Goal: Task Accomplishment & Management: Manage account settings

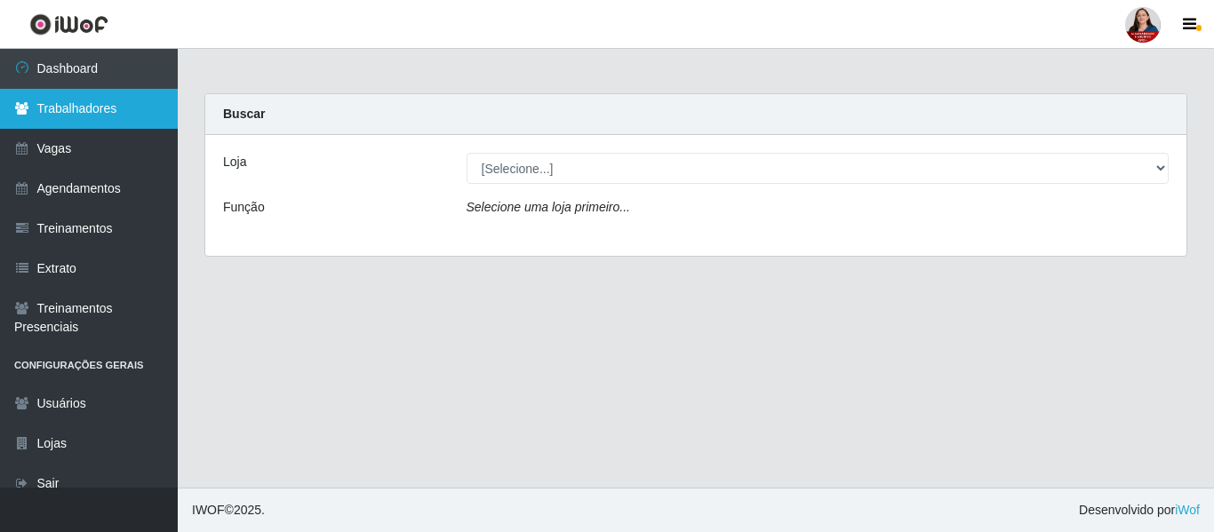
click at [99, 103] on link "Trabalhadores" at bounding box center [89, 109] width 178 height 40
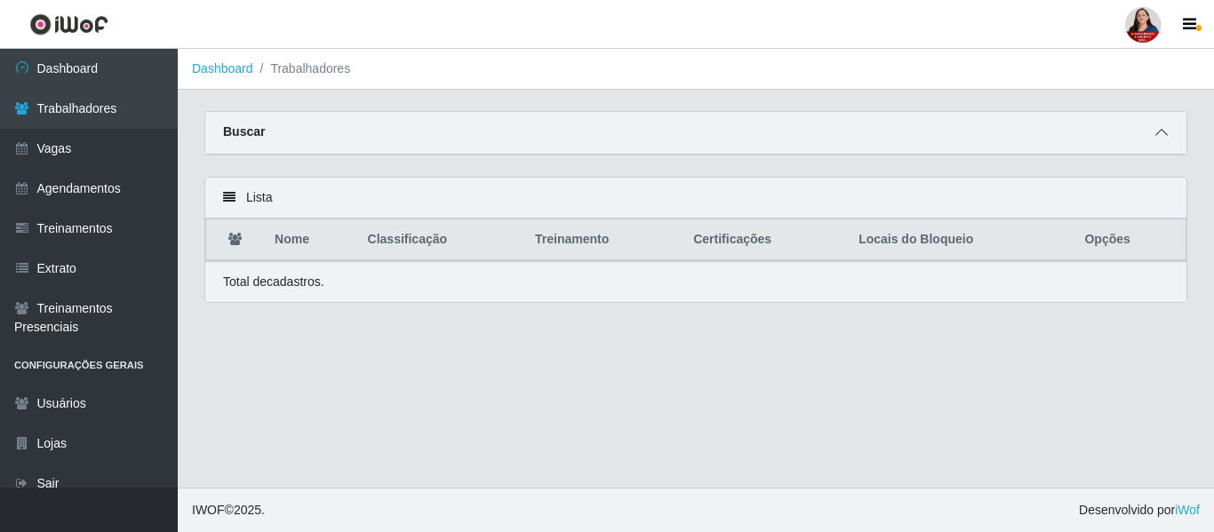
click at [1161, 137] on icon at bounding box center [1161, 132] width 12 height 12
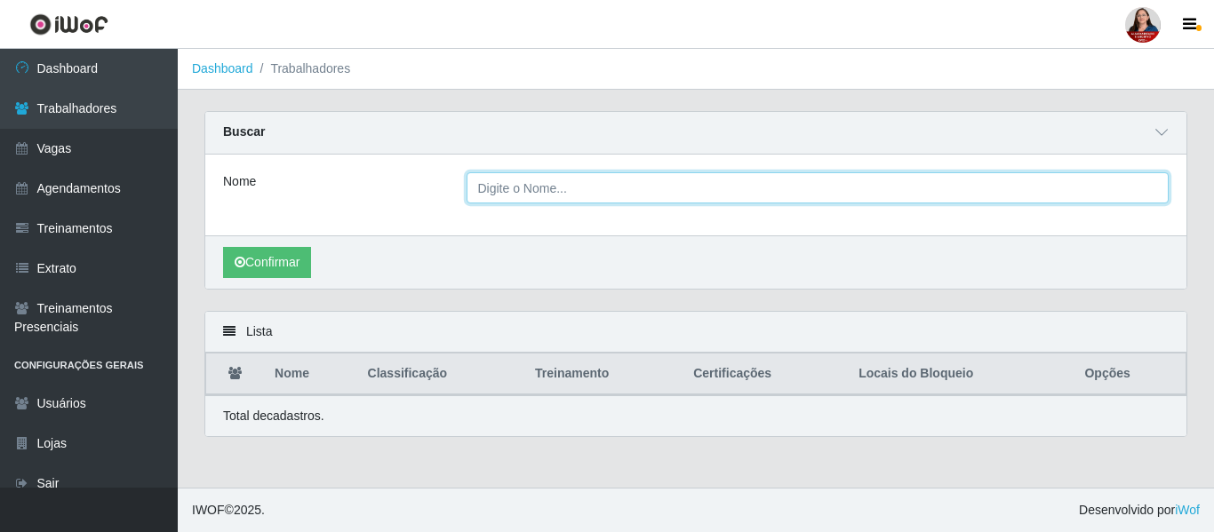
click at [506, 194] on input "Nome" at bounding box center [817, 187] width 703 height 31
paste input "[PERSON_NAME]"
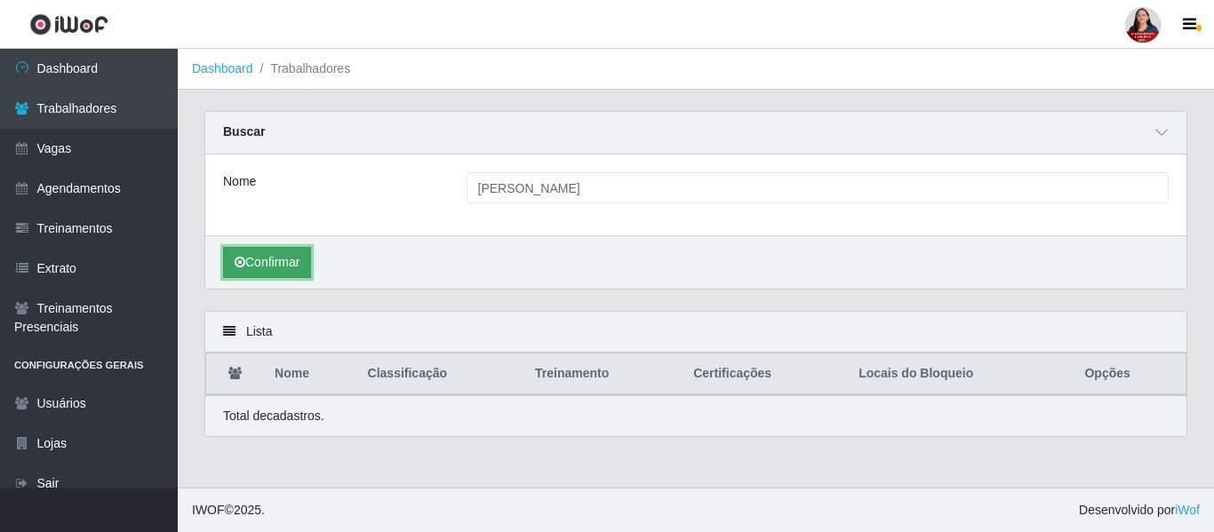
click at [282, 266] on button "Confirmar" at bounding box center [267, 262] width 88 height 31
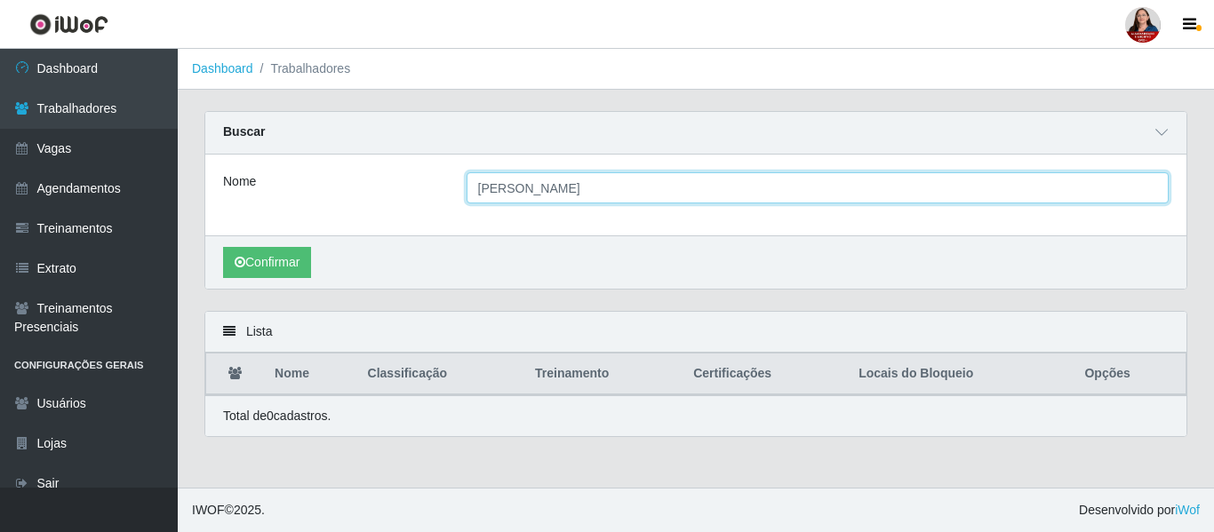
drag, startPoint x: 706, startPoint y: 187, endPoint x: 414, endPoint y: 232, distance: 295.7
click at [414, 232] on div "Nome [PERSON_NAME]" at bounding box center [695, 195] width 981 height 81
click at [697, 184] on input "[PERSON_NAME]" at bounding box center [817, 187] width 703 height 31
type input "HUANA"
click at [223, 247] on button "Confirmar" at bounding box center [267, 262] width 88 height 31
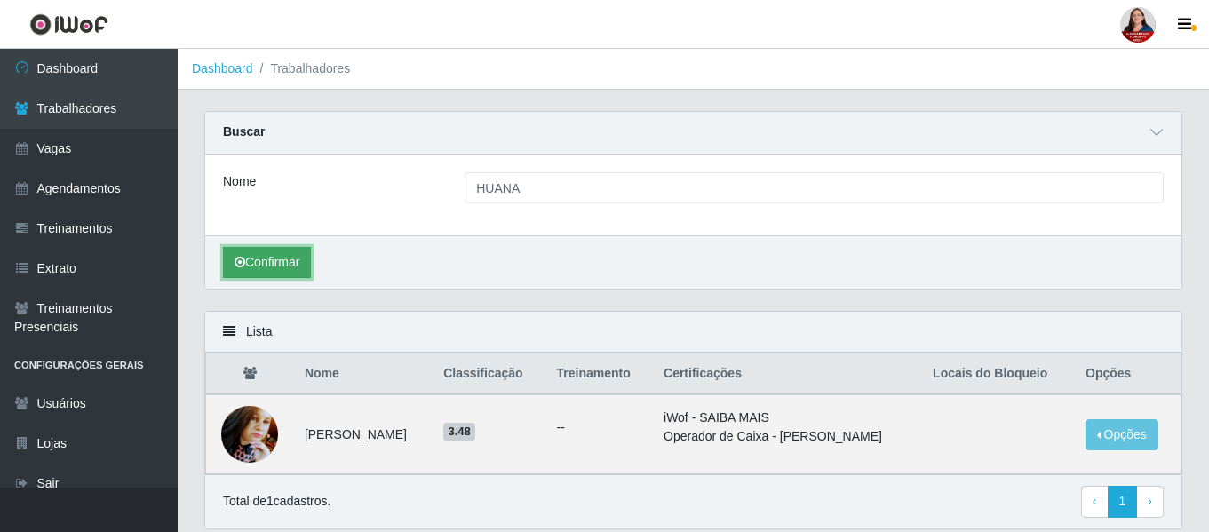
click at [257, 257] on button "Confirmar" at bounding box center [267, 262] width 88 height 31
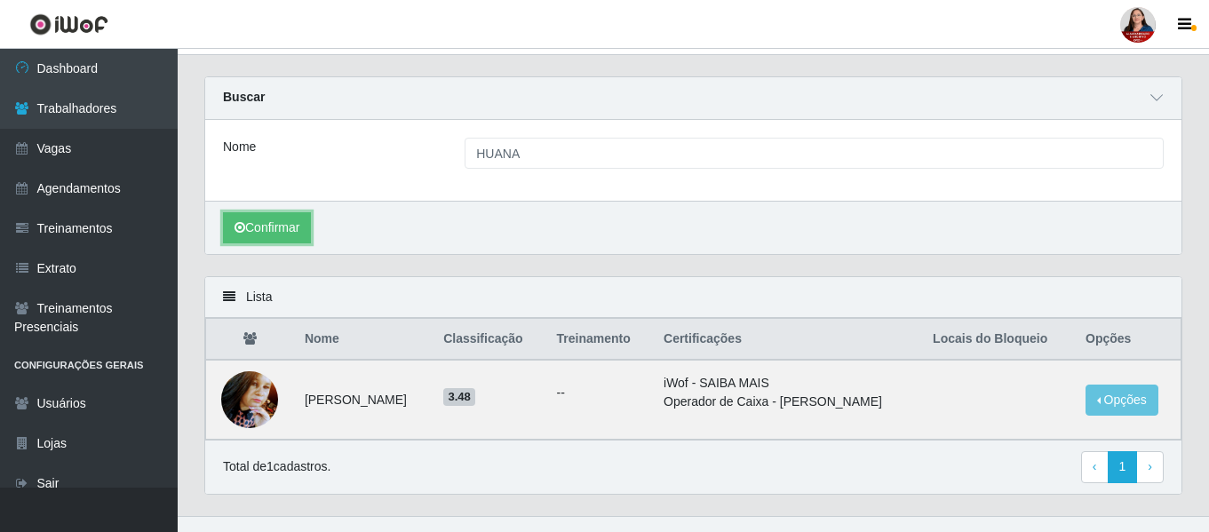
scroll to position [64, 0]
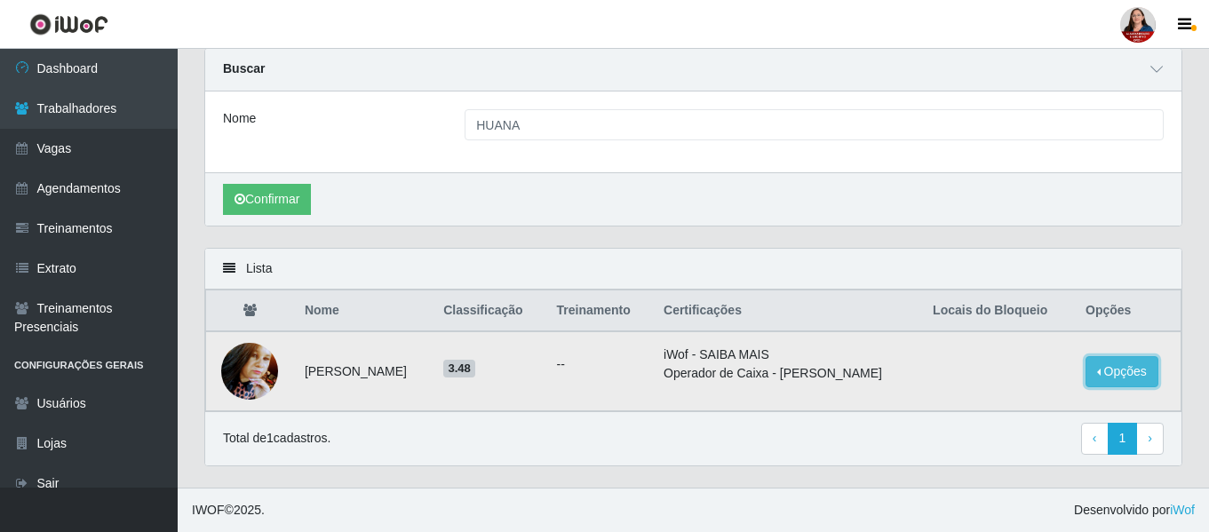
click at [1130, 375] on button "Opções" at bounding box center [1122, 371] width 73 height 31
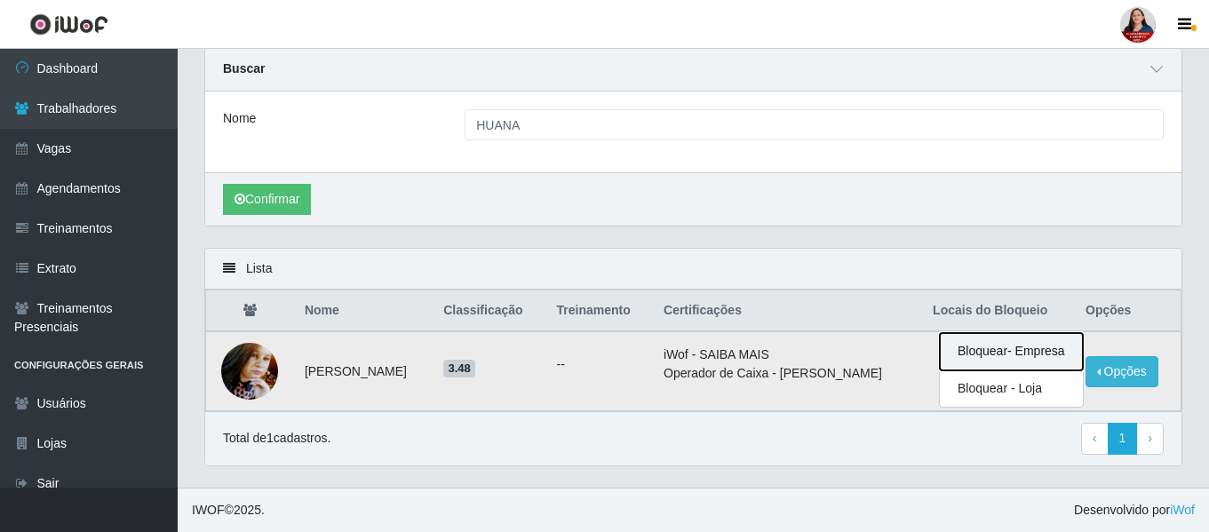
click at [999, 355] on button "Bloquear - Empresa" at bounding box center [1011, 351] width 143 height 37
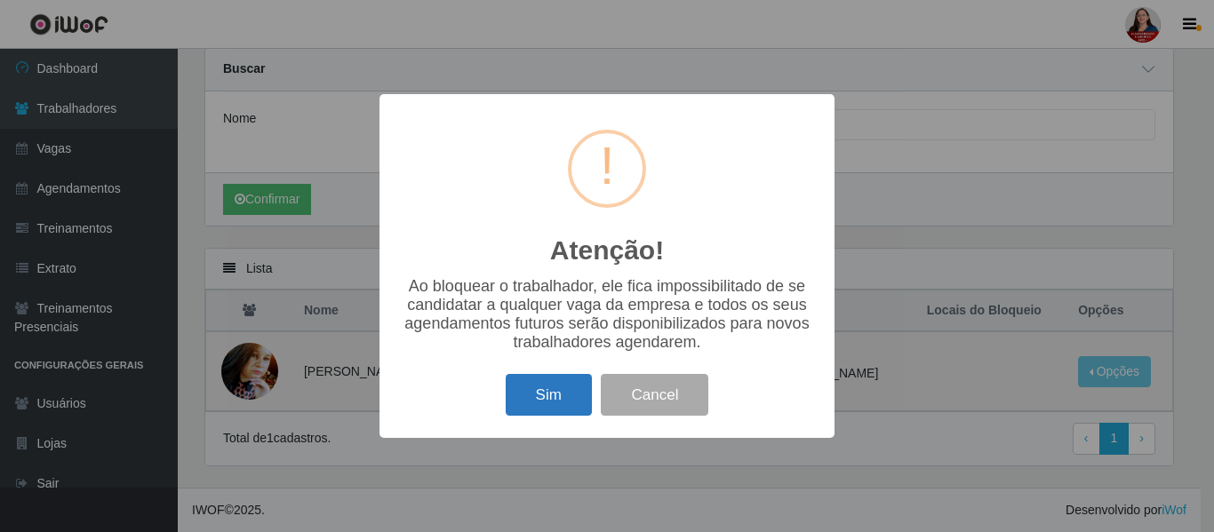
click at [533, 400] on button "Sim" at bounding box center [549, 395] width 86 height 42
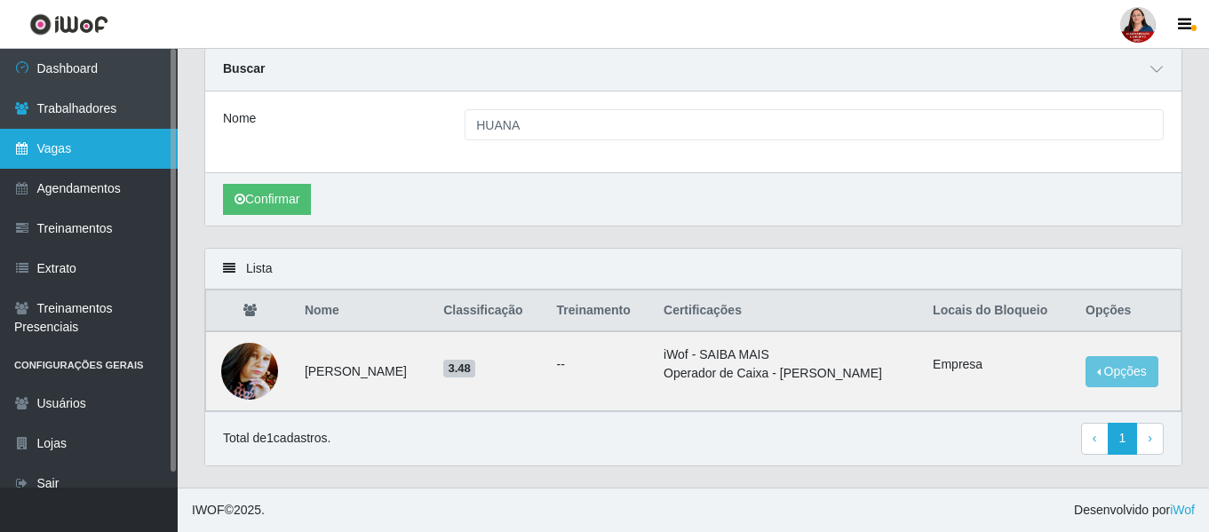
click at [71, 138] on link "Vagas" at bounding box center [89, 149] width 178 height 40
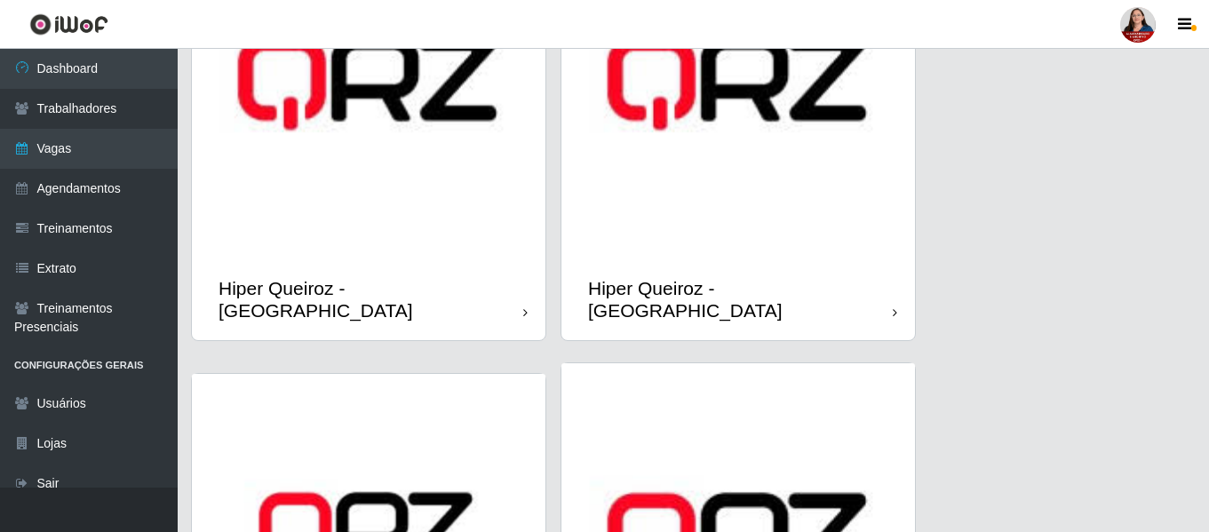
scroll to position [578, 0]
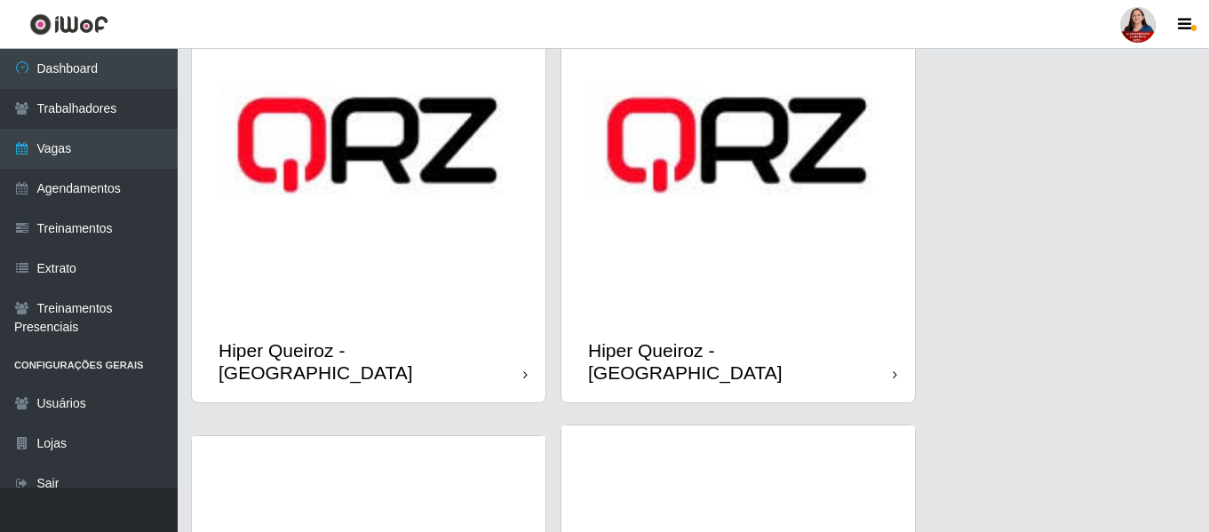
click at [752, 266] on img at bounding box center [739, 145] width 354 height 354
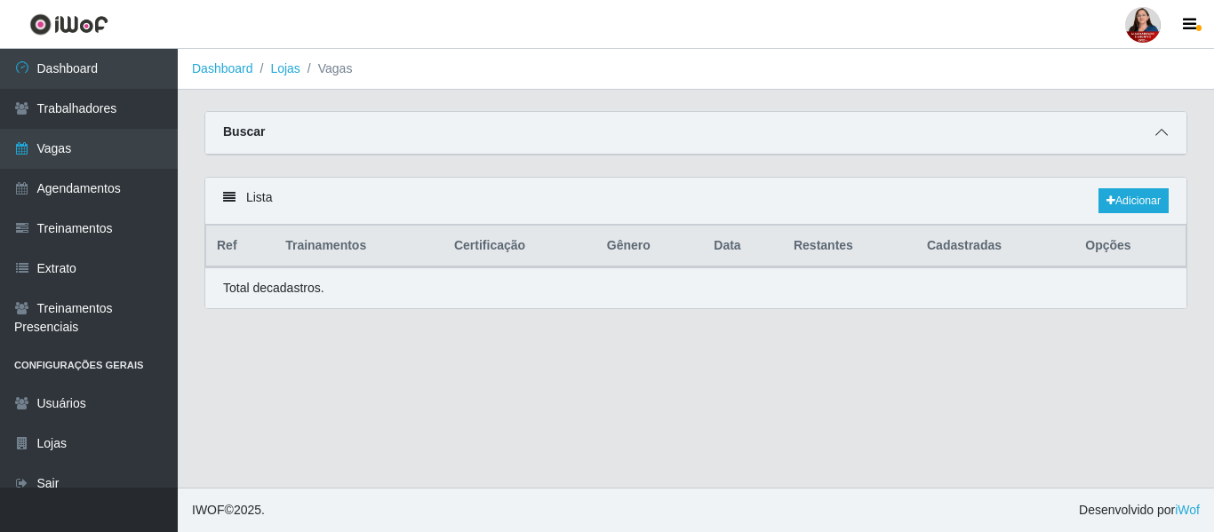
click at [1160, 131] on icon at bounding box center [1161, 132] width 12 height 12
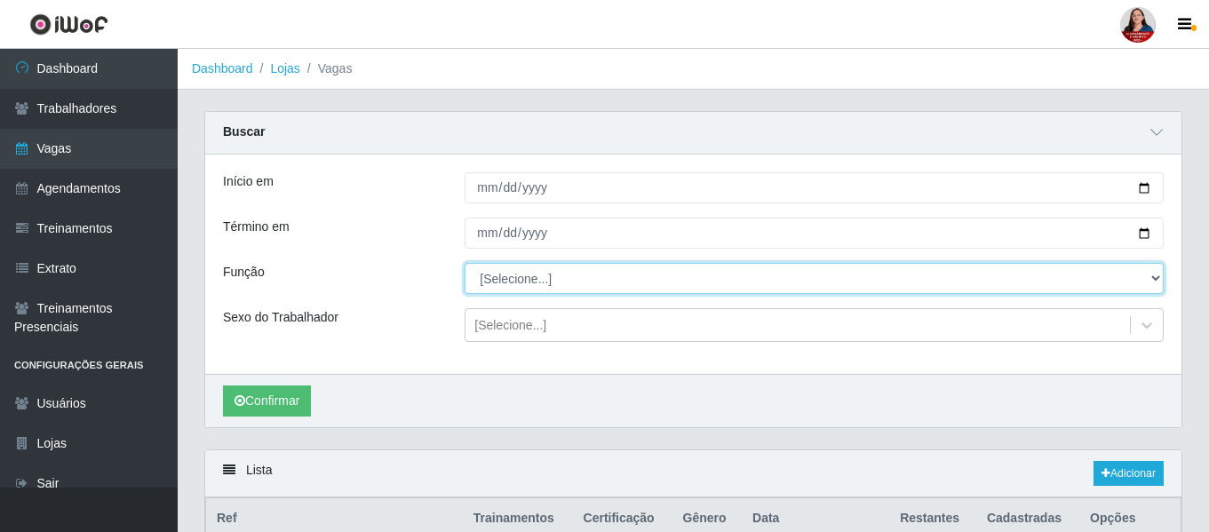
click at [1157, 280] on select "[Selecione...] ASG ASG + ASG ++ Embalador Embalador + Embalador ++ Operador de …" at bounding box center [814, 278] width 699 height 31
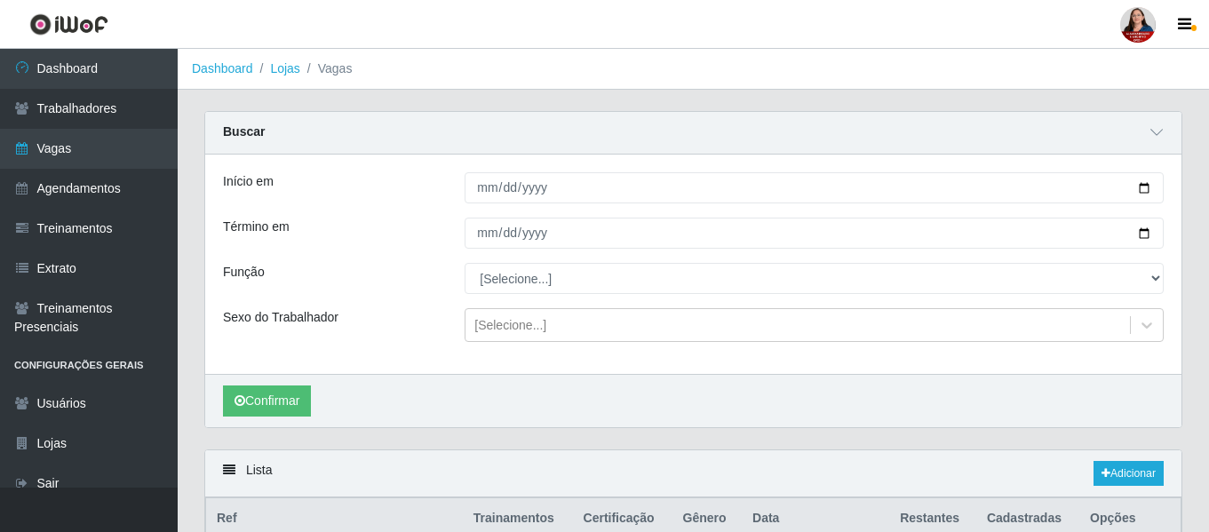
click at [319, 31] on header "Perfil Alterar Senha Sair" at bounding box center [604, 24] width 1209 height 49
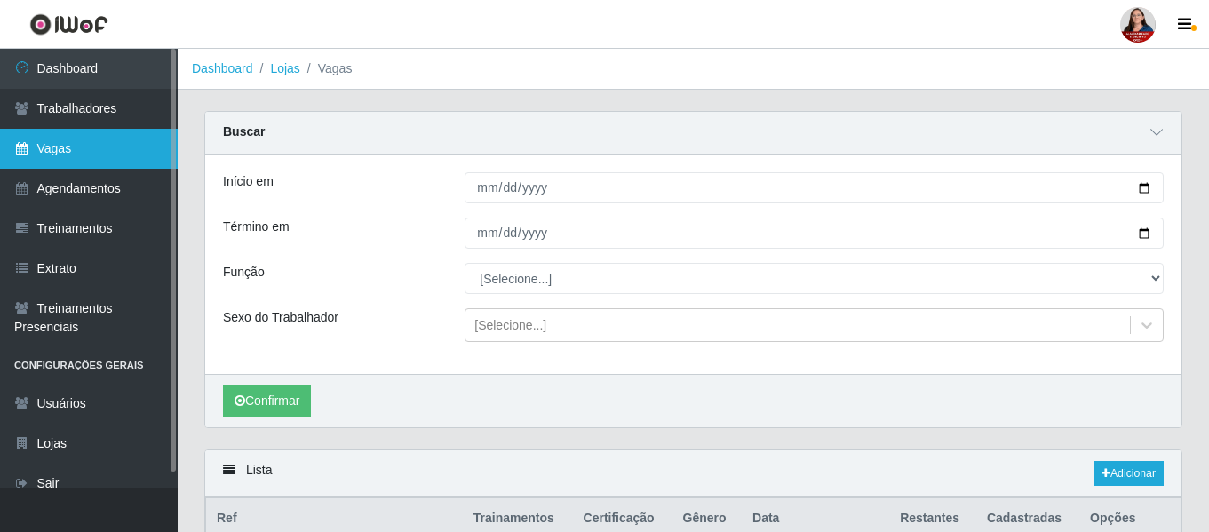
click at [52, 147] on link "Vagas" at bounding box center [89, 149] width 178 height 40
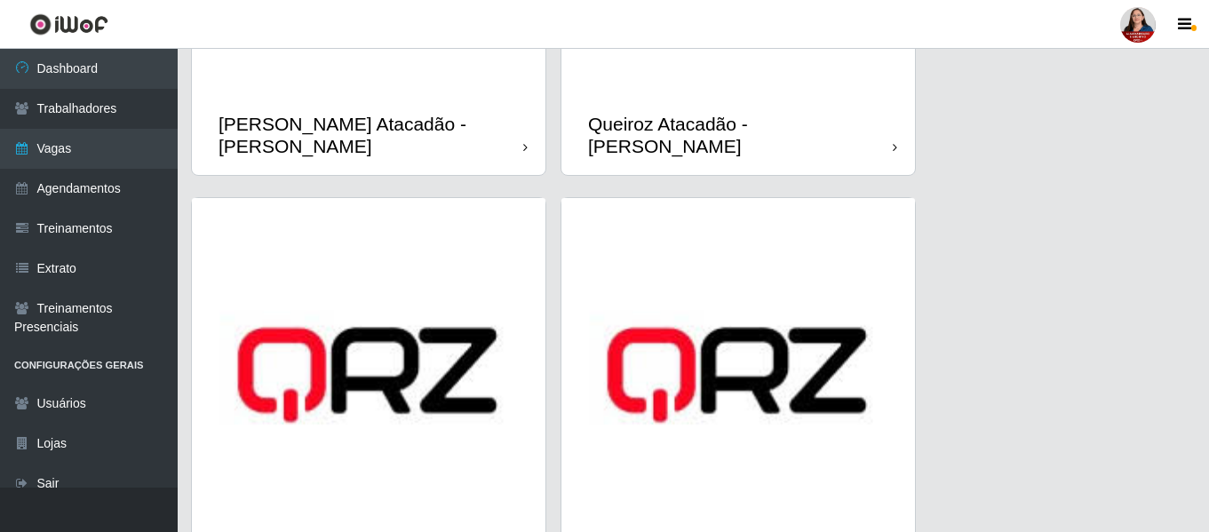
scroll to position [2133, 0]
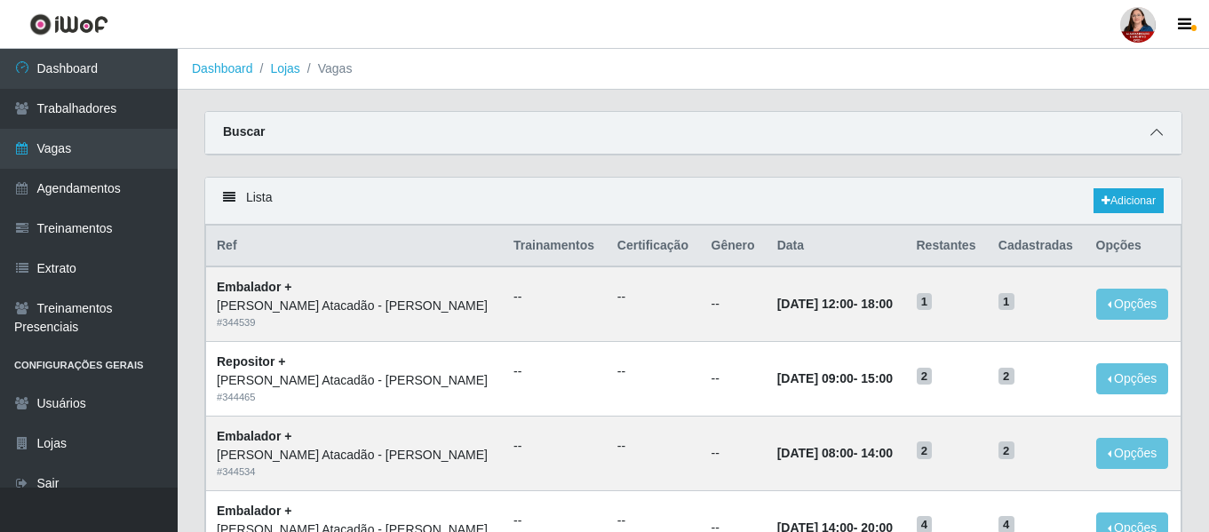
click at [1157, 127] on span at bounding box center [1156, 133] width 21 height 20
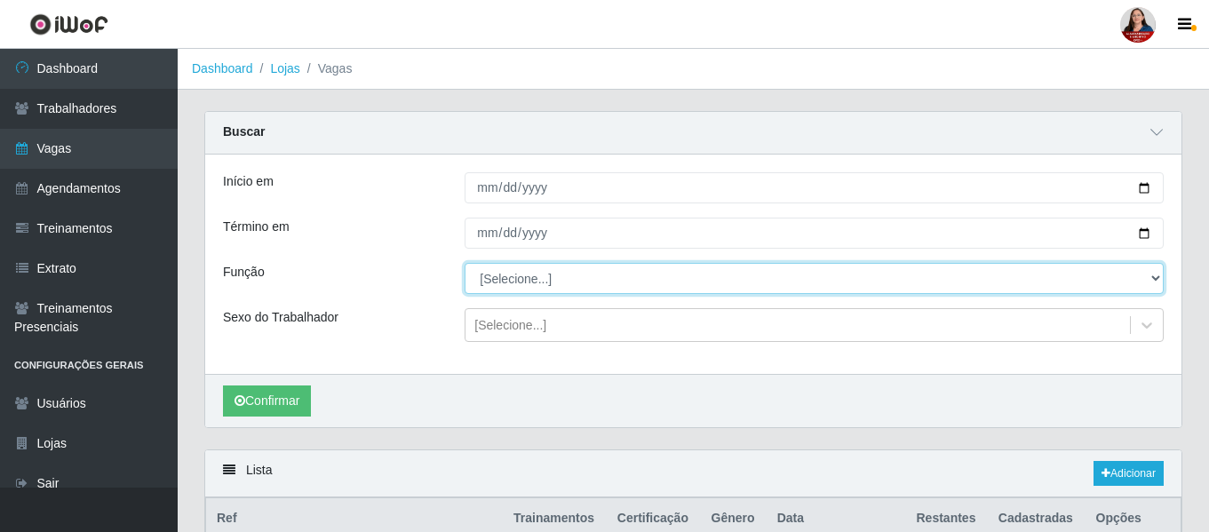
click at [1159, 282] on select "[Selecione...] Embalador Embalador + Embalador ++ Panfleteiro Panfleteiro + Pan…" at bounding box center [814, 278] width 699 height 31
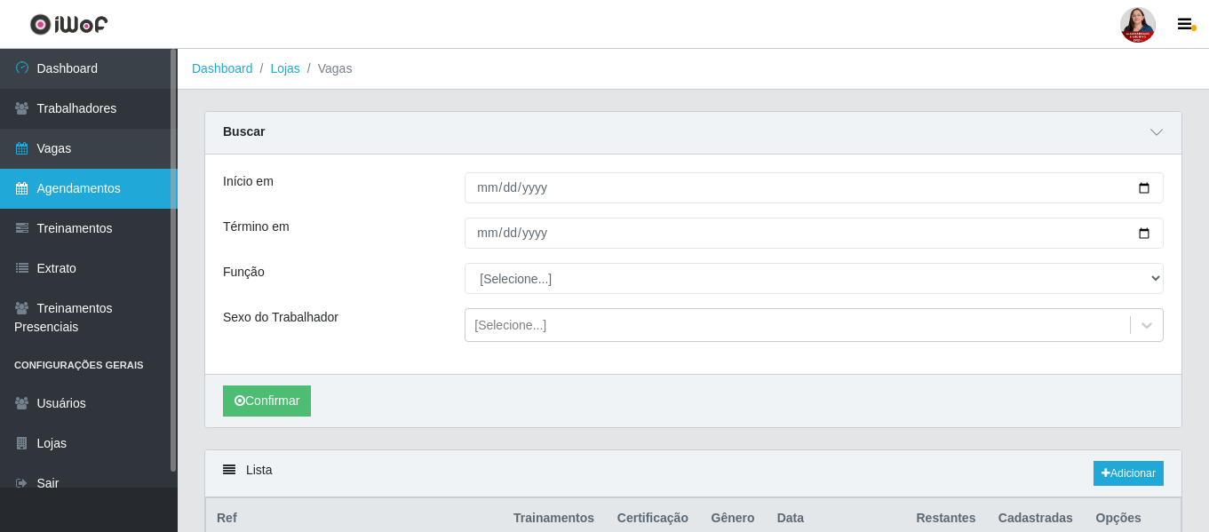
click at [97, 183] on link "Agendamentos" at bounding box center [89, 189] width 178 height 40
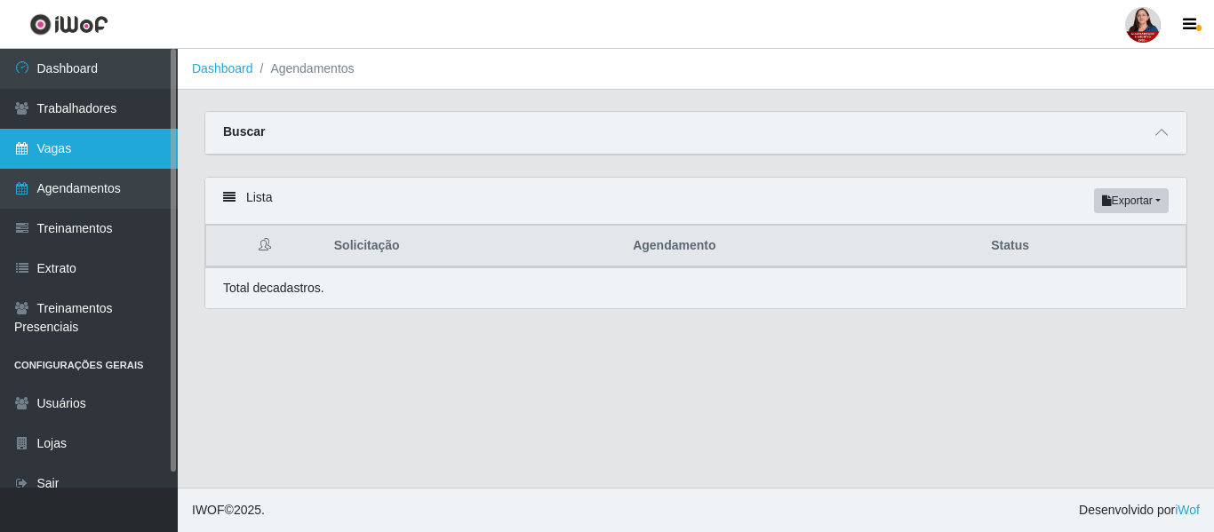
click at [88, 149] on link "Vagas" at bounding box center [89, 149] width 178 height 40
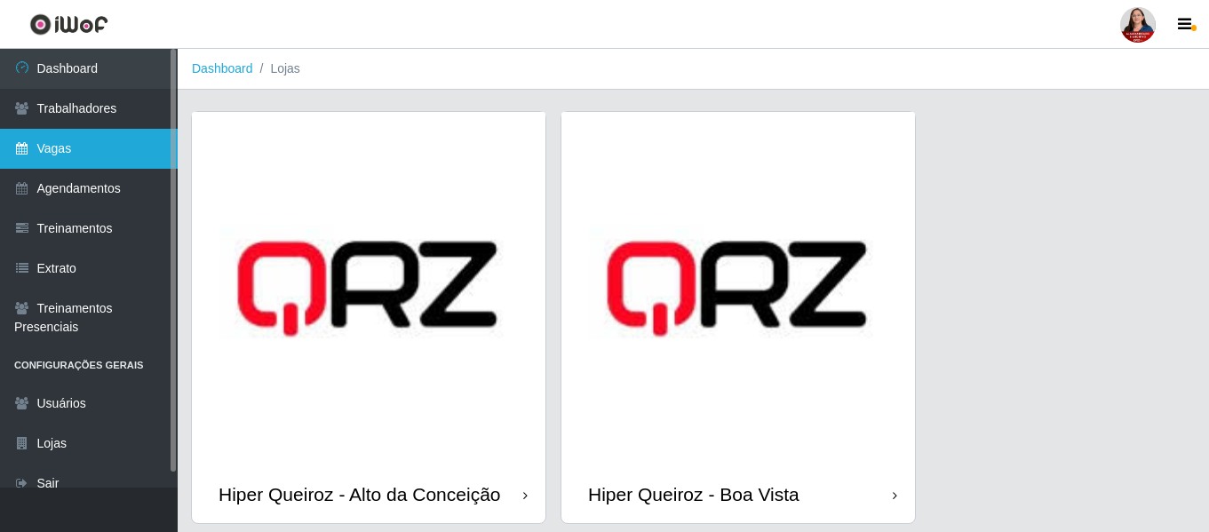
click at [67, 150] on link "Vagas" at bounding box center [89, 149] width 178 height 40
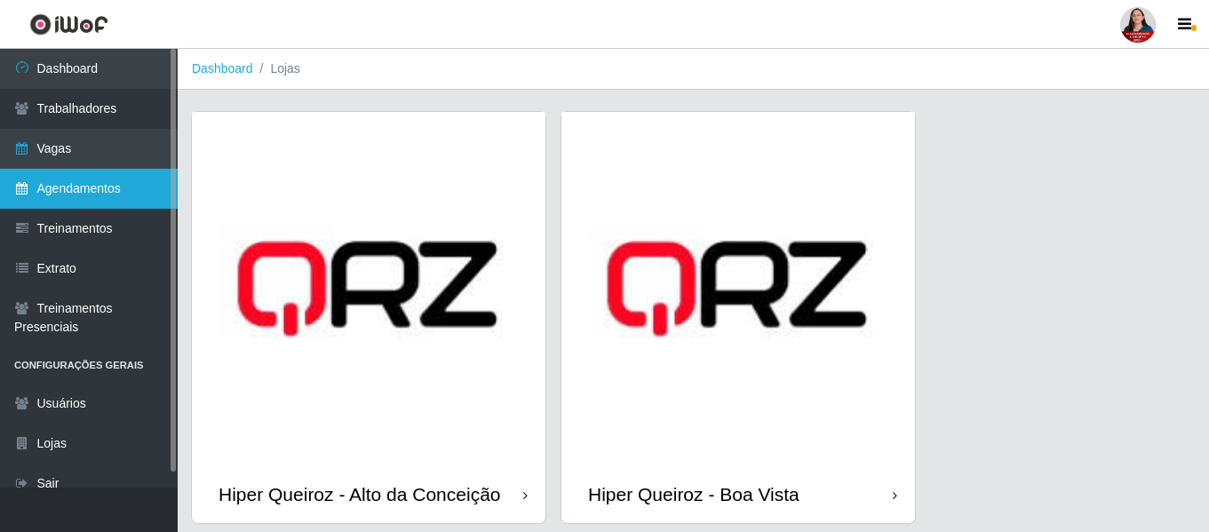
click at [68, 188] on link "Agendamentos" at bounding box center [89, 189] width 178 height 40
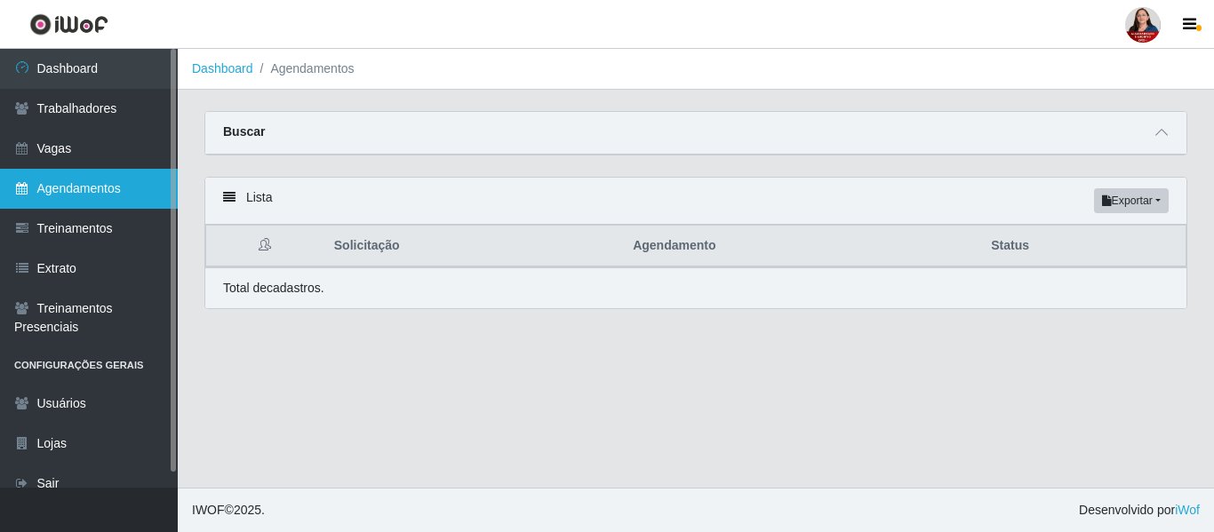
click at [117, 187] on link "Agendamentos" at bounding box center [89, 189] width 178 height 40
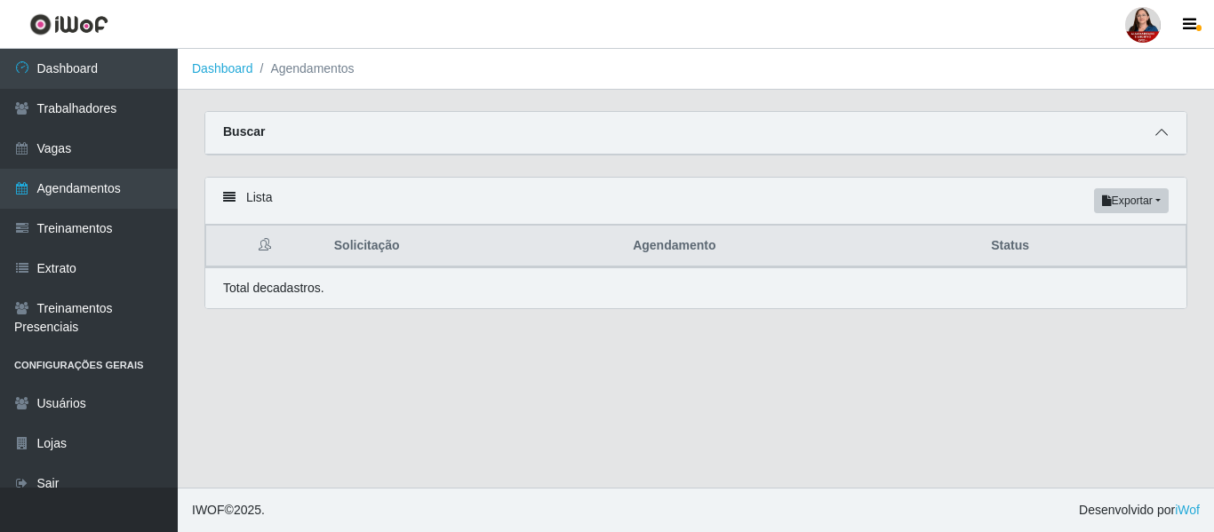
click at [1160, 135] on icon at bounding box center [1161, 132] width 12 height 12
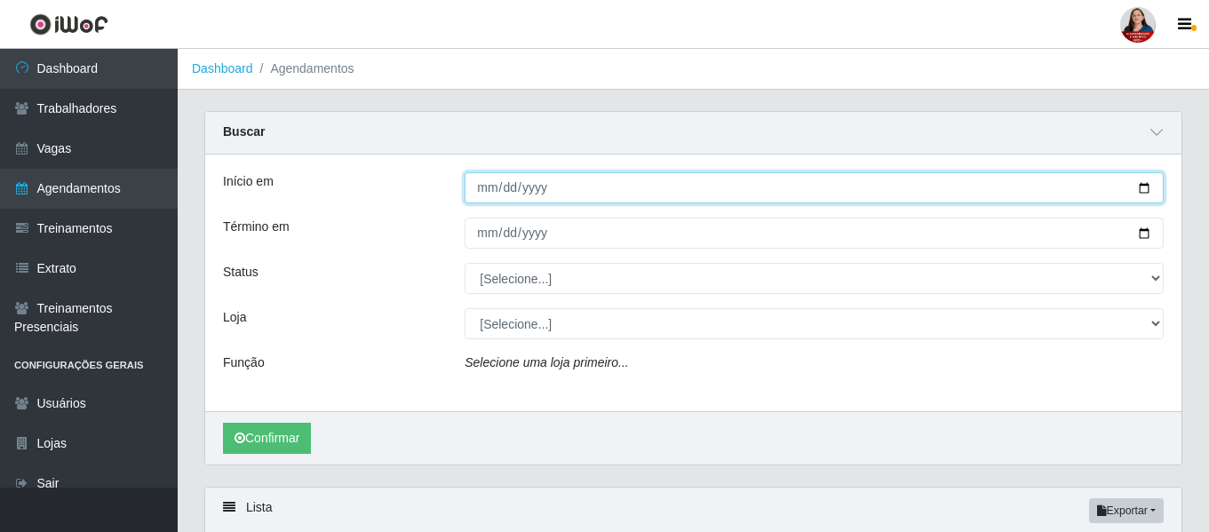
click at [1146, 187] on input "Início em" at bounding box center [814, 187] width 699 height 31
type input "[DATE]"
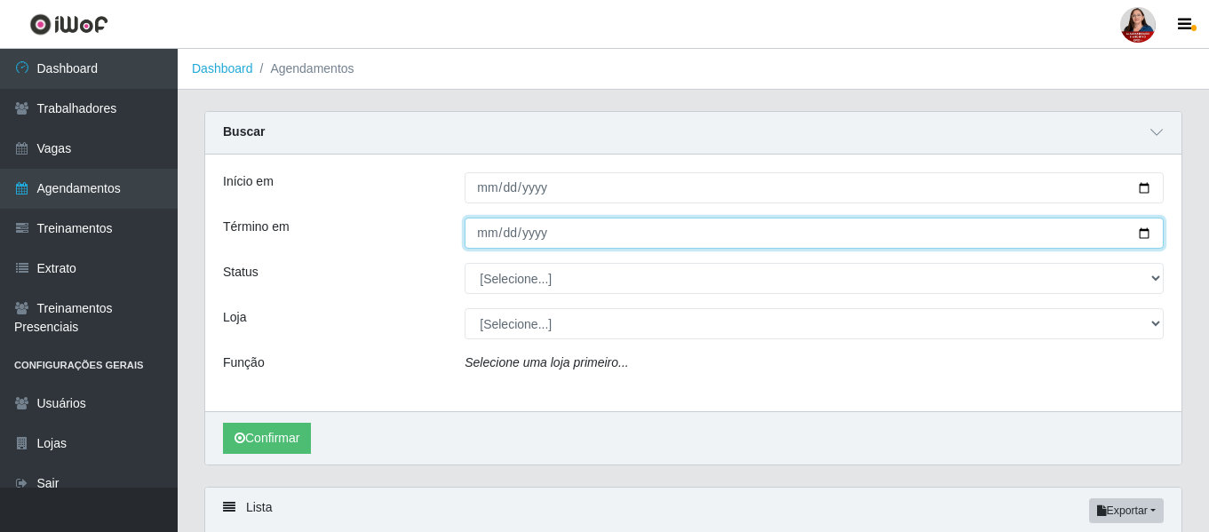
click at [1147, 232] on input "Término em" at bounding box center [814, 233] width 699 height 31
type input "[DATE]"
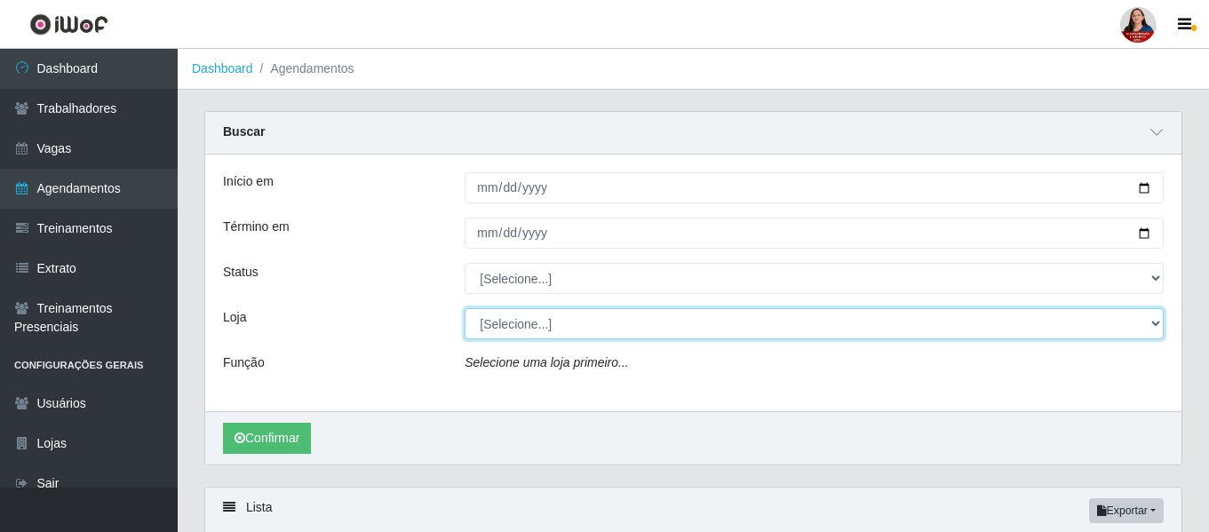
click at [1154, 324] on select "[Selecione...] Hiper [GEOGRAPHIC_DATA] - [GEOGRAPHIC_DATA][PERSON_NAME] Hiper […" at bounding box center [814, 323] width 699 height 31
select select "515"
click at [465, 309] on select "[Selecione...] Hiper [GEOGRAPHIC_DATA] - [GEOGRAPHIC_DATA][PERSON_NAME] Hiper […" at bounding box center [814, 323] width 699 height 31
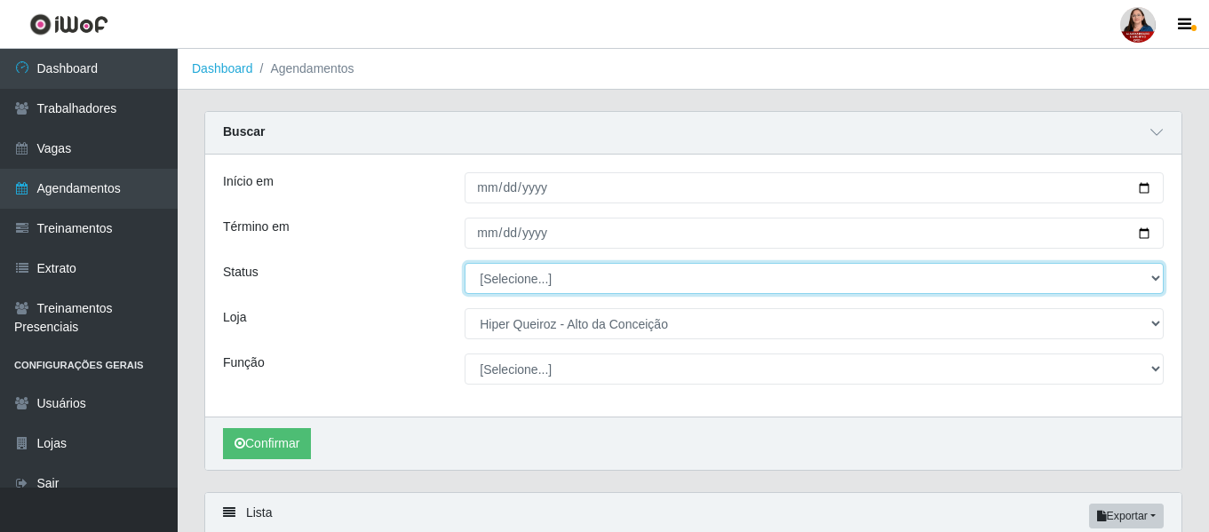
click at [1156, 279] on select "[Selecione...] AGENDADO AGUARDANDO LIBERAR EM ANDAMENTO EM REVISÃO FINALIZADO C…" at bounding box center [814, 278] width 699 height 31
select select "AGENDADO"
click at [465, 264] on select "[Selecione...] AGENDADO AGUARDANDO LIBERAR EM ANDAMENTO EM REVISÃO FINALIZADO C…" at bounding box center [814, 278] width 699 height 31
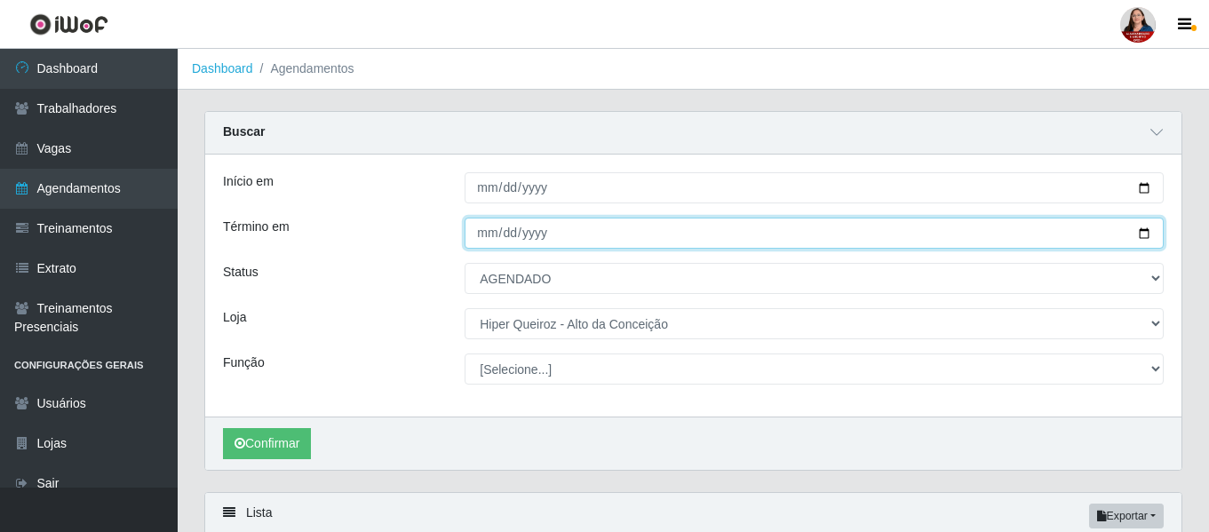
click at [1144, 235] on input "[DATE]" at bounding box center [814, 233] width 699 height 31
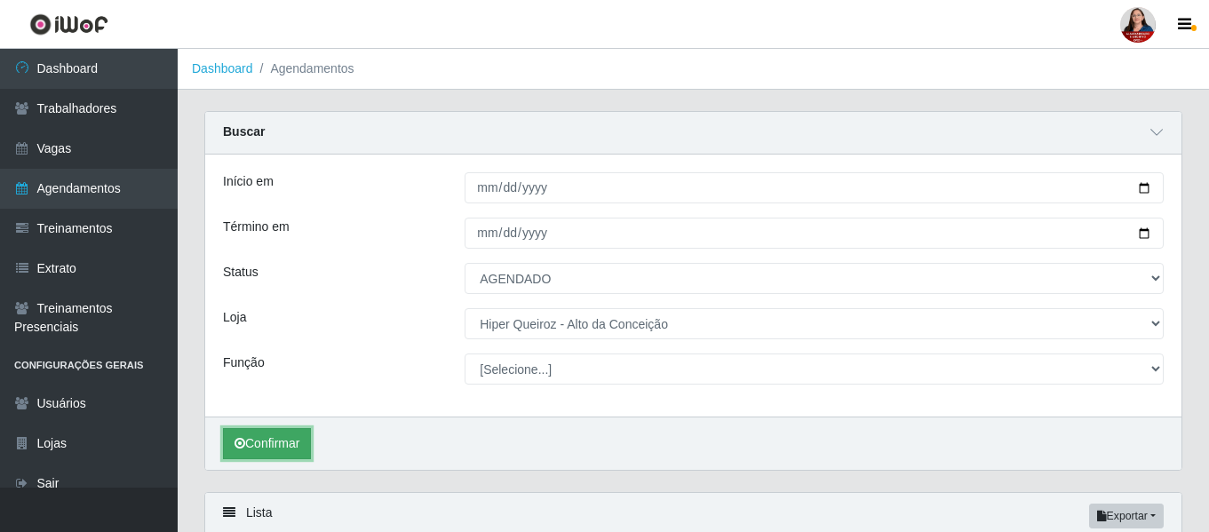
click at [275, 446] on button "Confirmar" at bounding box center [267, 443] width 88 height 31
click at [1159, 132] on icon at bounding box center [1157, 132] width 12 height 12
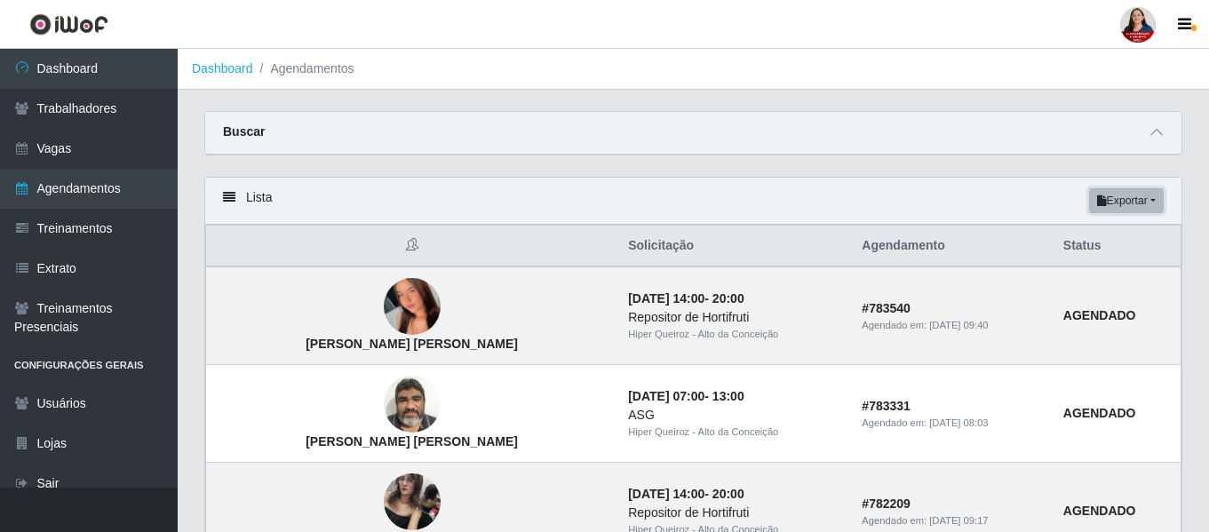
click at [1135, 197] on button "Exportar" at bounding box center [1126, 200] width 75 height 25
click at [1080, 233] on button "PDF" at bounding box center [1094, 234] width 140 height 37
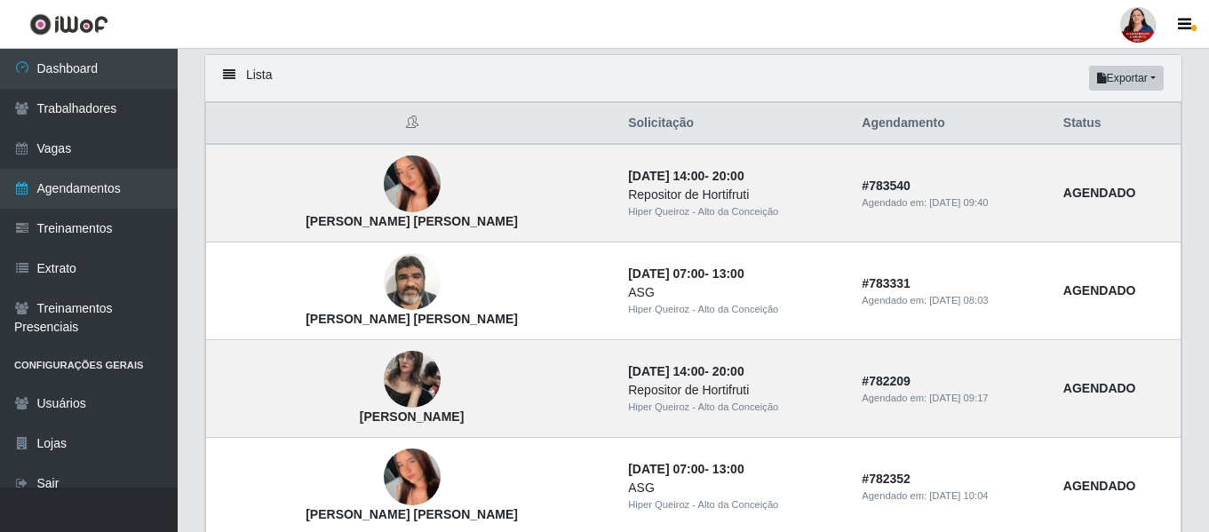
scroll to position [89, 0]
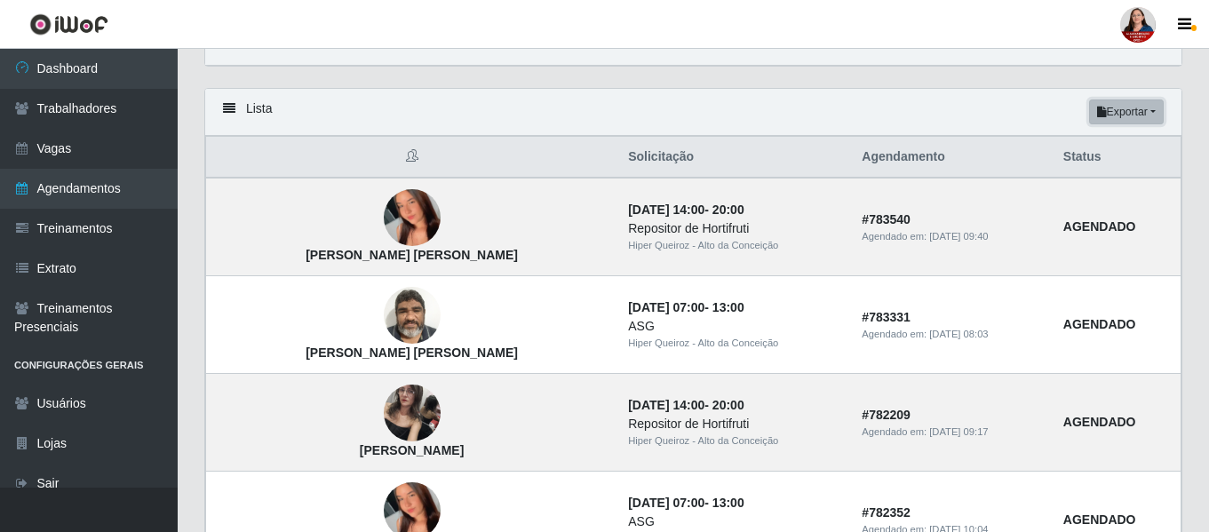
click at [1138, 113] on button "Exportar" at bounding box center [1126, 112] width 75 height 25
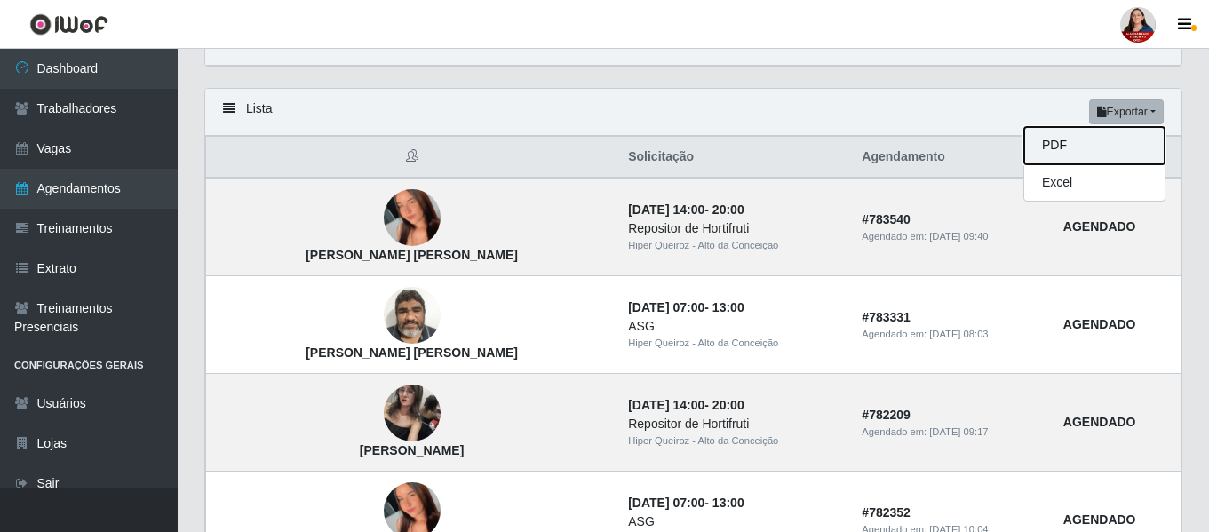
click at [1062, 147] on button "PDF" at bounding box center [1094, 145] width 140 height 37
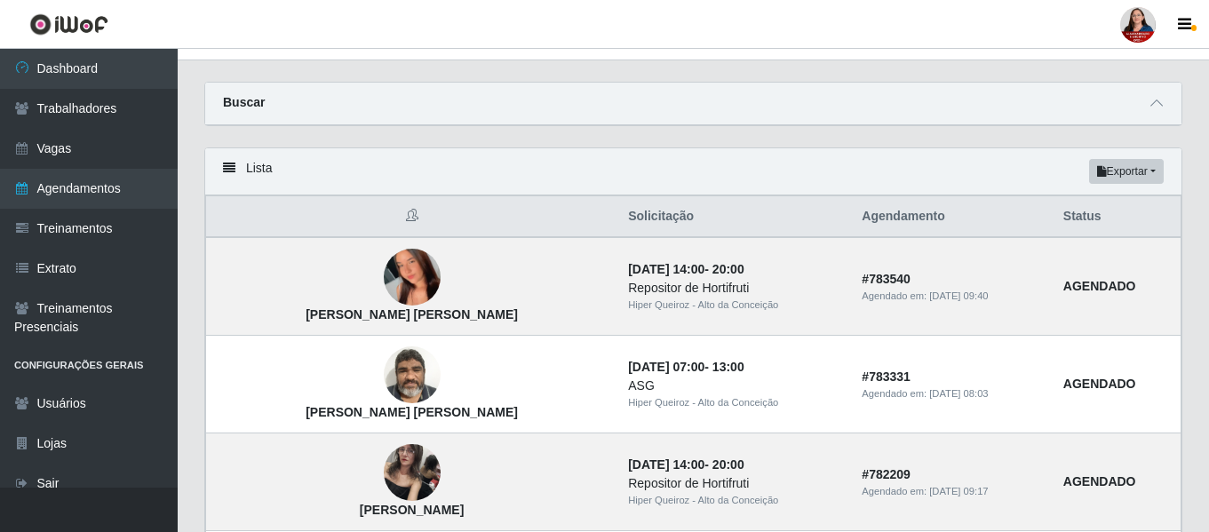
scroll to position [0, 0]
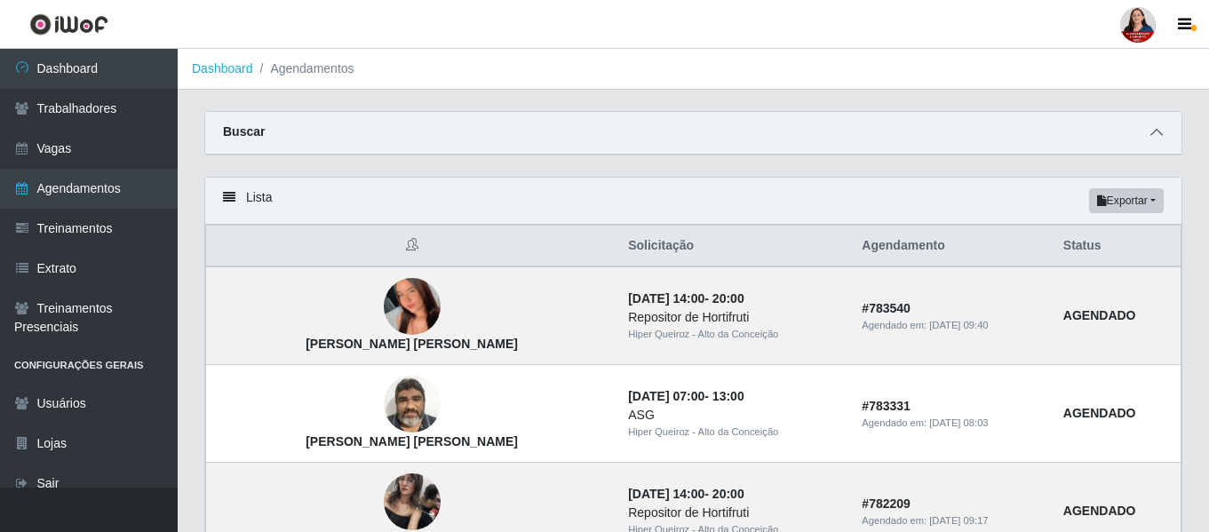
click at [1158, 132] on icon at bounding box center [1157, 132] width 12 height 12
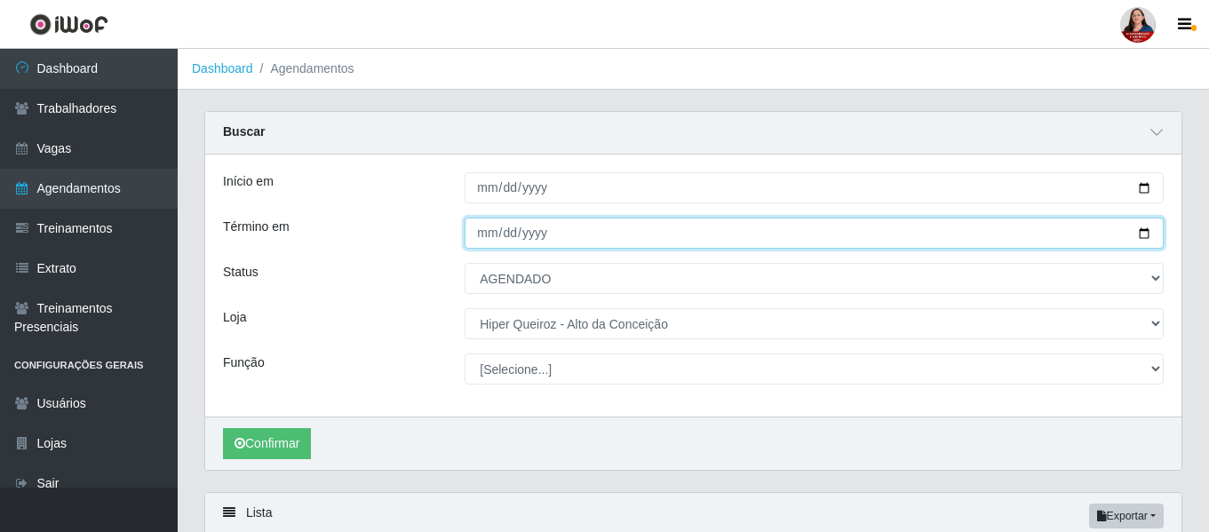
click at [490, 235] on input "[DATE]" at bounding box center [814, 233] width 699 height 31
click at [1141, 233] on input "[DATE]" at bounding box center [814, 233] width 699 height 31
click at [1142, 234] on input "[DATE]" at bounding box center [814, 233] width 699 height 31
type input "[DATE]"
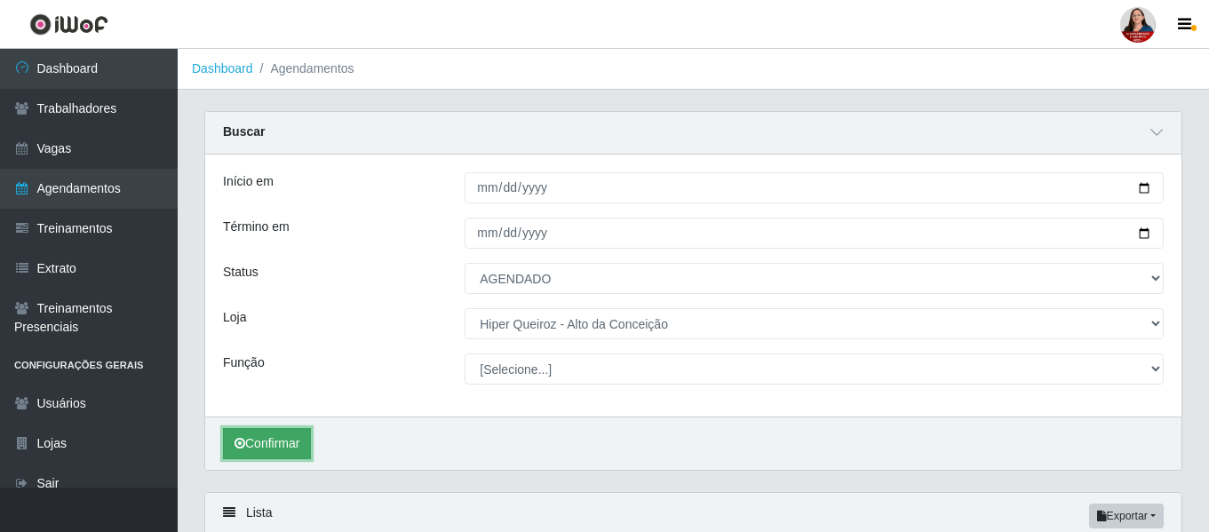
click at [260, 447] on button "Confirmar" at bounding box center [267, 443] width 88 height 31
click at [1160, 132] on icon at bounding box center [1157, 132] width 12 height 12
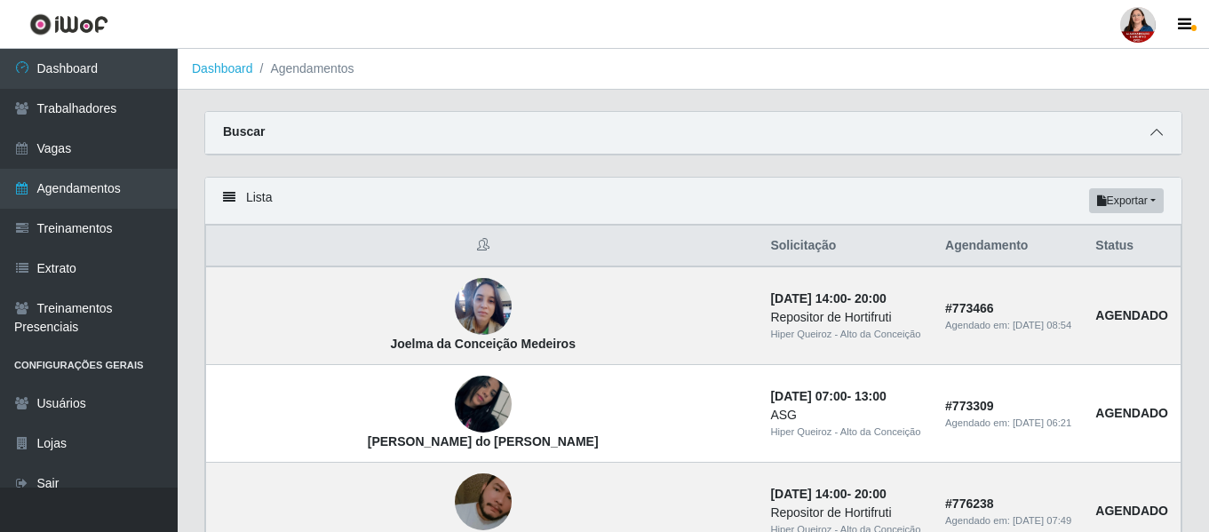
click at [1151, 139] on icon at bounding box center [1157, 132] width 12 height 12
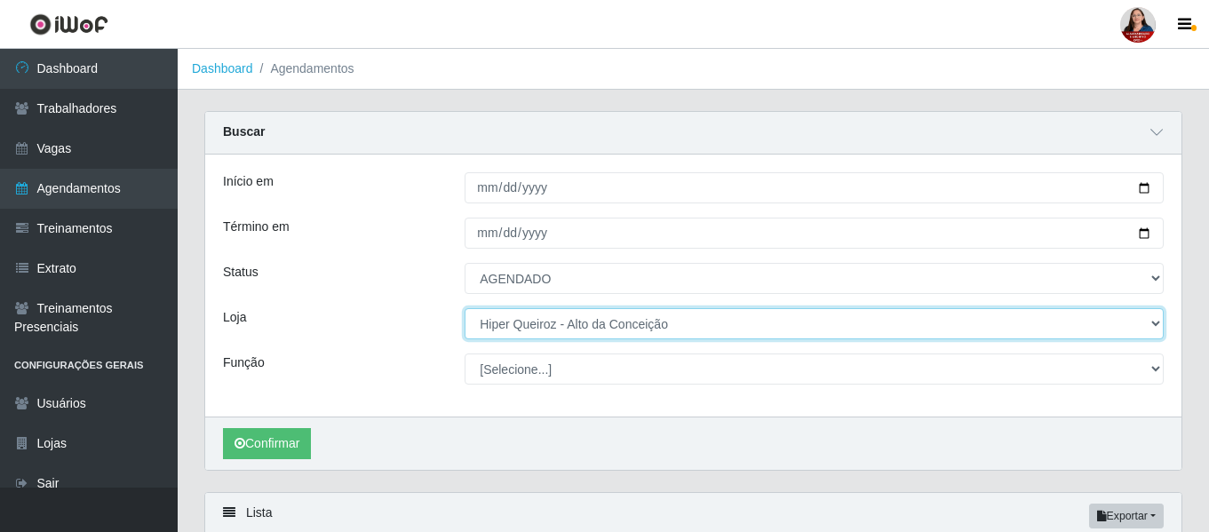
click at [1160, 330] on select "[Selecione...] Hiper [GEOGRAPHIC_DATA] - [GEOGRAPHIC_DATA][PERSON_NAME] Hiper […" at bounding box center [814, 323] width 699 height 31
click at [465, 309] on select "[Selecione...] Hiper [GEOGRAPHIC_DATA] - [GEOGRAPHIC_DATA][PERSON_NAME] Hiper […" at bounding box center [814, 323] width 699 height 31
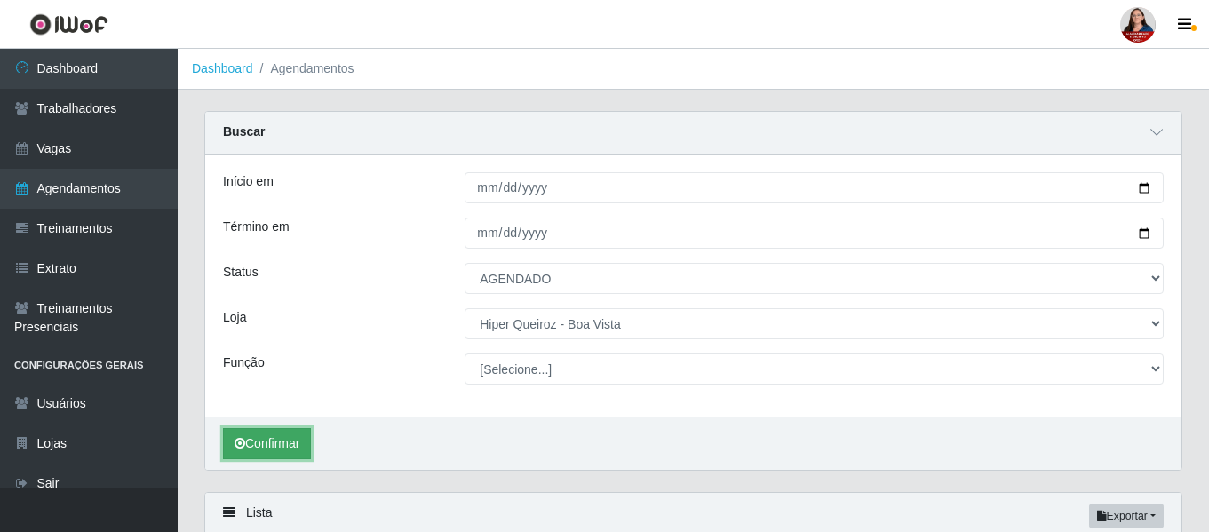
click at [251, 442] on button "Confirmar" at bounding box center [267, 443] width 88 height 31
click at [1159, 136] on icon at bounding box center [1157, 132] width 12 height 12
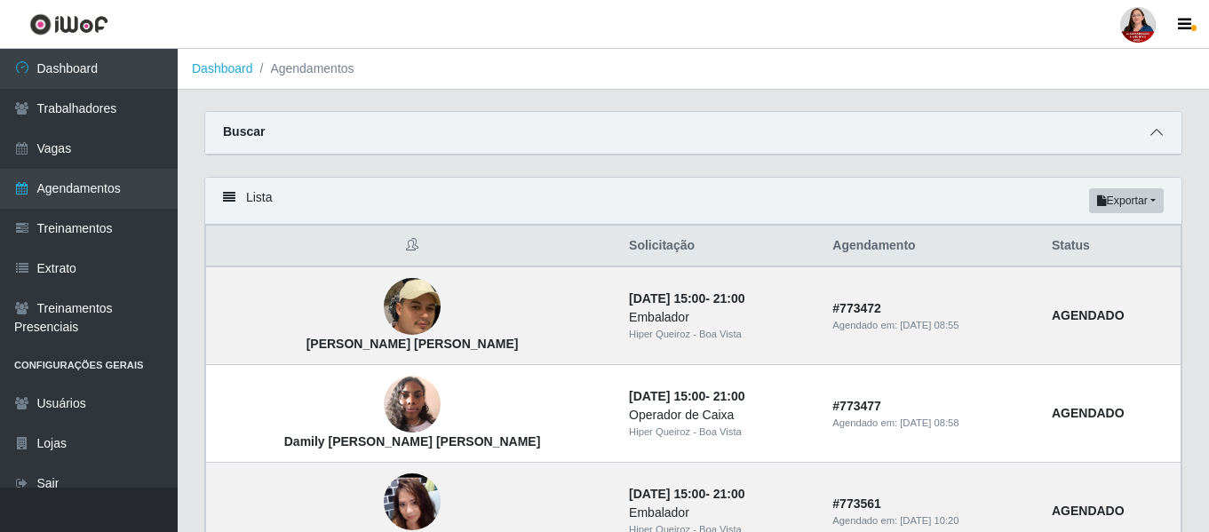
click at [1153, 138] on icon at bounding box center [1157, 132] width 12 height 12
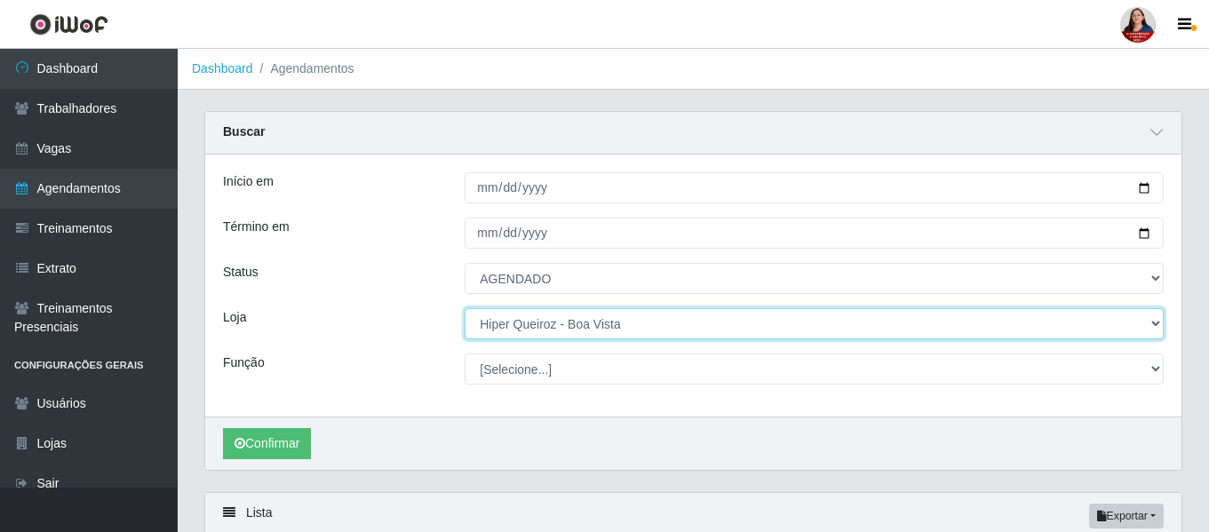
click at [1149, 323] on select "[Selecione...] Hiper [GEOGRAPHIC_DATA] - [GEOGRAPHIC_DATA][PERSON_NAME] Hiper […" at bounding box center [814, 323] width 699 height 31
click at [465, 309] on select "[Selecione...] Hiper [GEOGRAPHIC_DATA] - [GEOGRAPHIC_DATA][PERSON_NAME] Hiper […" at bounding box center [814, 323] width 699 height 31
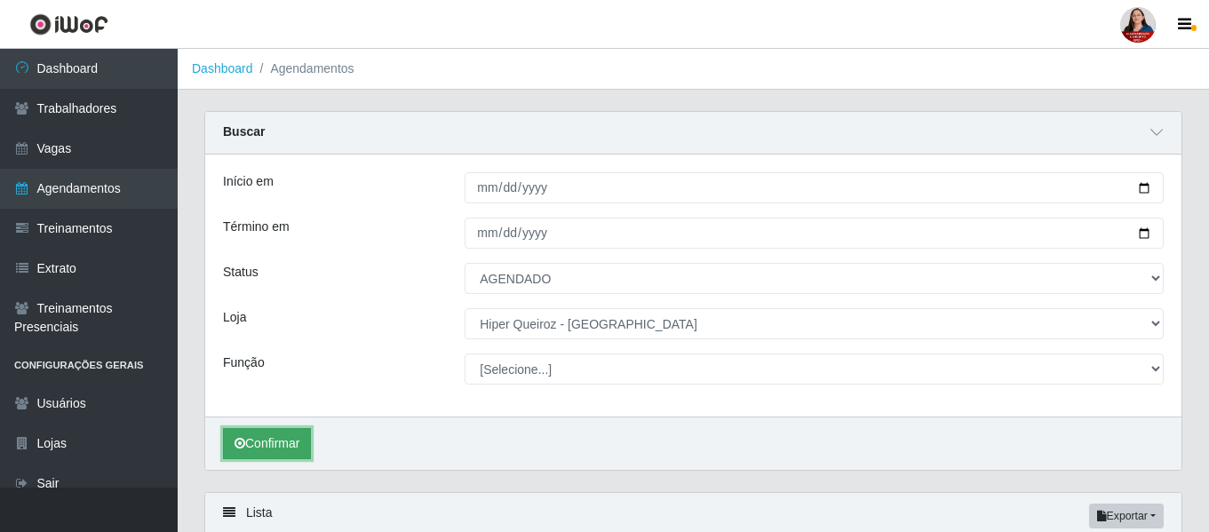
click at [272, 438] on button "Confirmar" at bounding box center [267, 443] width 88 height 31
click at [1160, 135] on icon at bounding box center [1157, 132] width 12 height 12
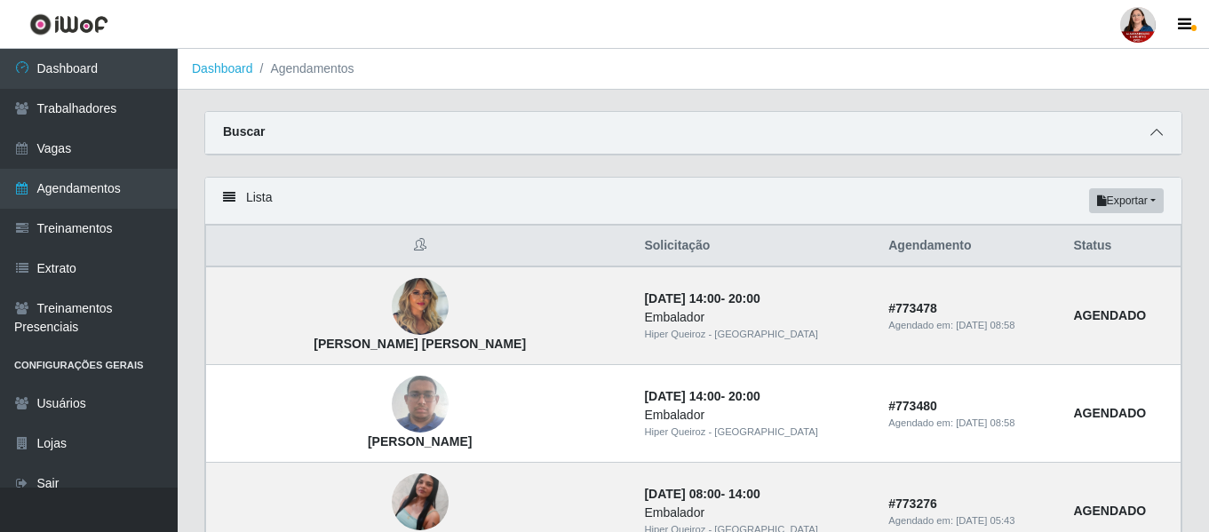
click at [1160, 141] on span at bounding box center [1156, 133] width 21 height 20
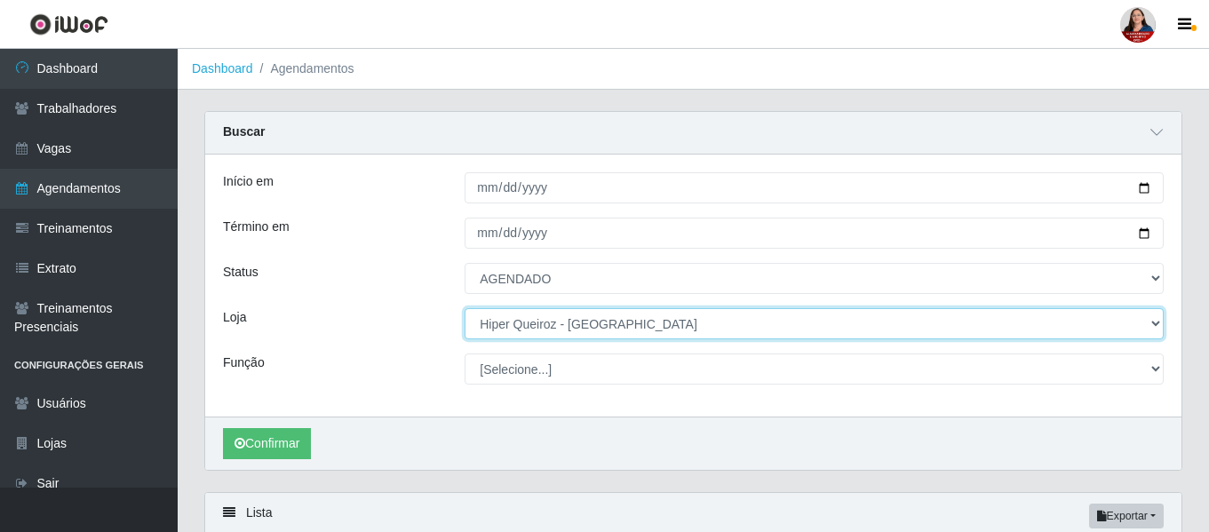
click at [1152, 322] on select "[Selecione...] Hiper [GEOGRAPHIC_DATA] - [GEOGRAPHIC_DATA][PERSON_NAME] Hiper […" at bounding box center [814, 323] width 699 height 31
click at [465, 309] on select "[Selecione...] Hiper [GEOGRAPHIC_DATA] - [GEOGRAPHIC_DATA][PERSON_NAME] Hiper […" at bounding box center [814, 323] width 699 height 31
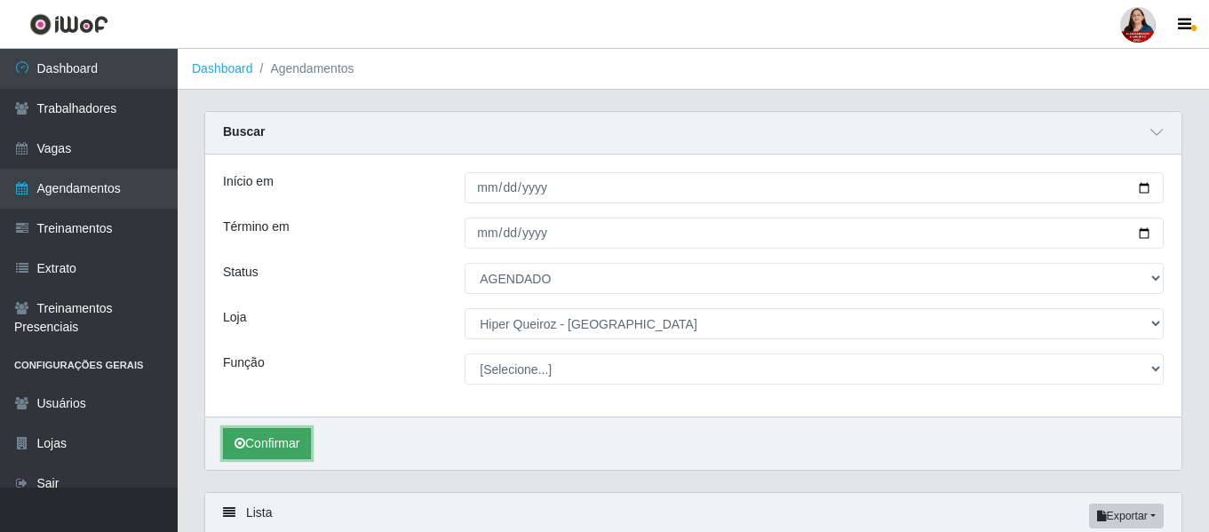
click at [260, 447] on button "Confirmar" at bounding box center [267, 443] width 88 height 31
click at [1159, 135] on icon at bounding box center [1157, 132] width 12 height 12
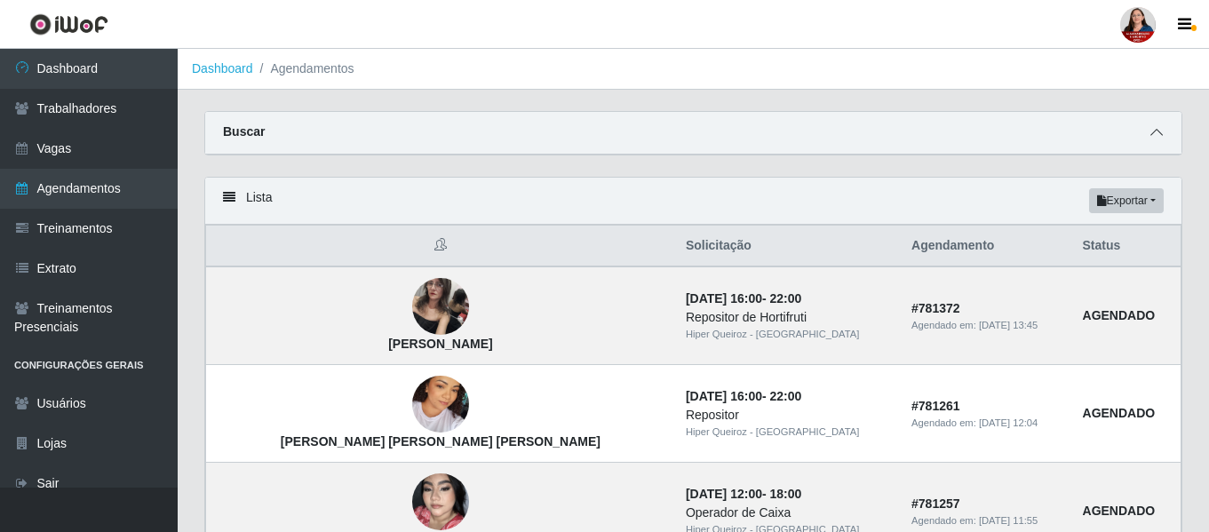
click at [1160, 137] on icon at bounding box center [1157, 132] width 12 height 12
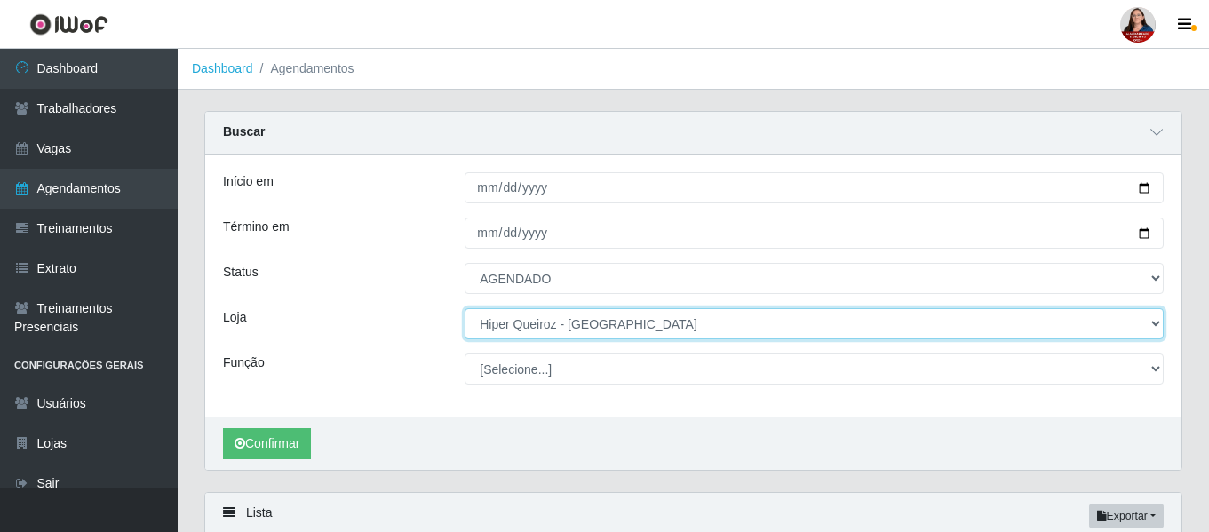
click at [1156, 331] on select "[Selecione...] Hiper [GEOGRAPHIC_DATA] - [GEOGRAPHIC_DATA][PERSON_NAME] Hiper […" at bounding box center [814, 323] width 699 height 31
select select "516"
click at [465, 309] on select "[Selecione...] Hiper [GEOGRAPHIC_DATA] - [GEOGRAPHIC_DATA][PERSON_NAME] Hiper […" at bounding box center [814, 323] width 699 height 31
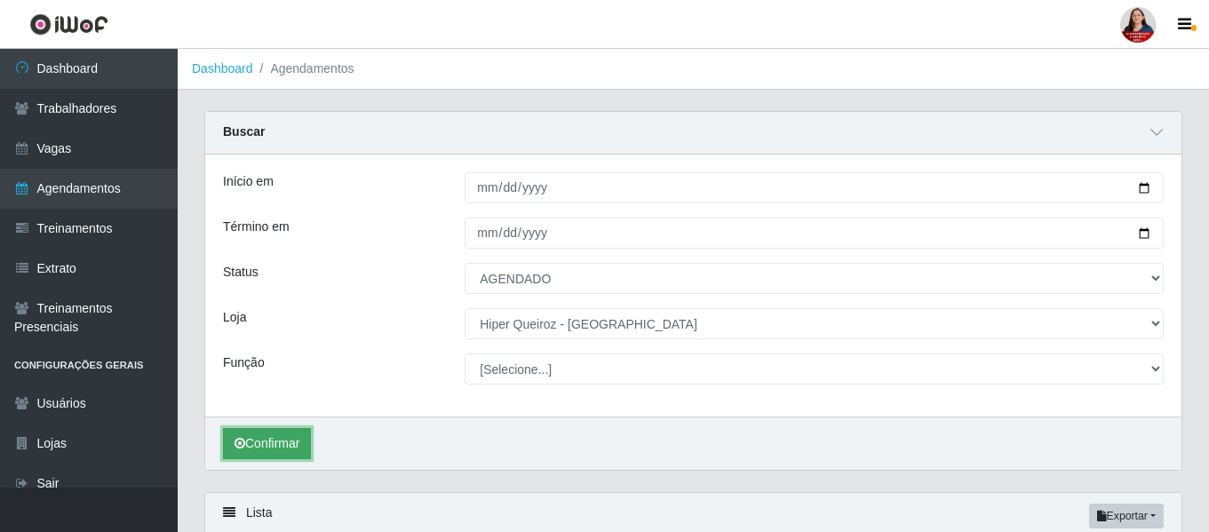
click at [275, 442] on button "Confirmar" at bounding box center [267, 443] width 88 height 31
click at [1158, 134] on icon at bounding box center [1157, 132] width 12 height 12
